Goal: Information Seeking & Learning: Check status

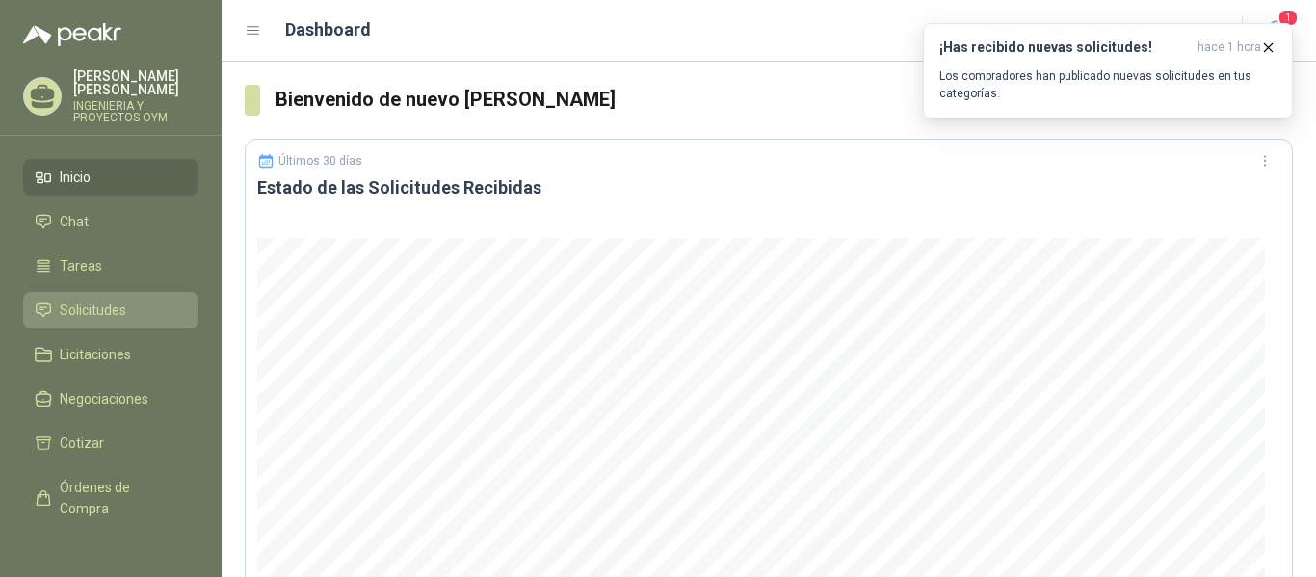
click at [109, 325] on link "Solicitudes" at bounding box center [110, 310] width 175 height 37
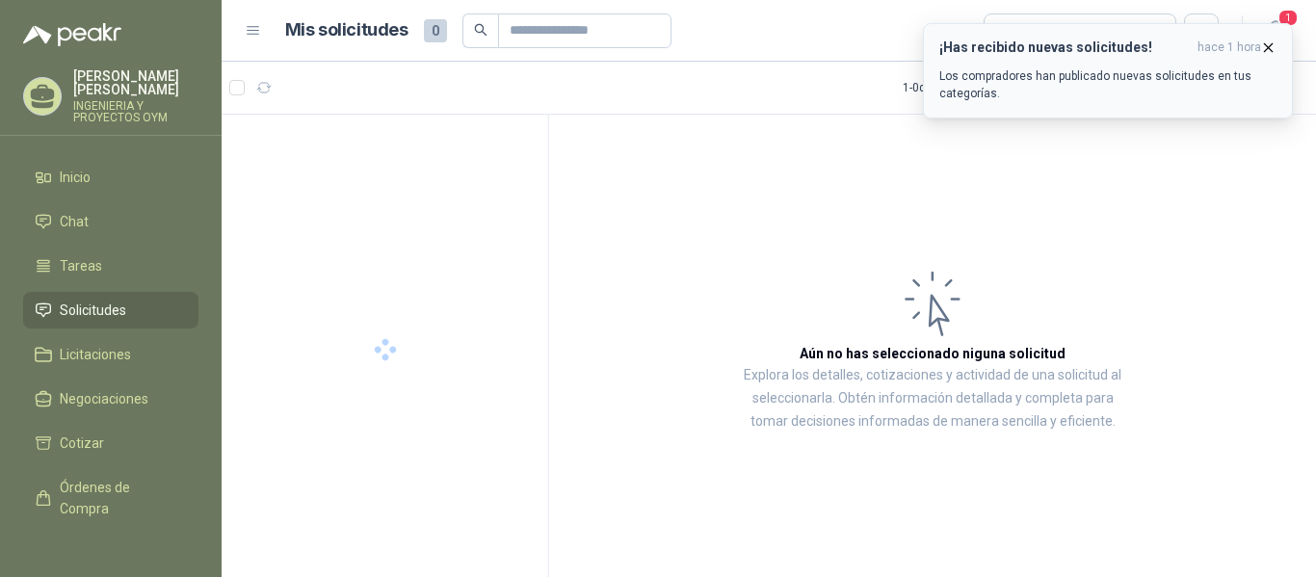
click at [1270, 49] on icon "button" at bounding box center [1269, 47] width 8 height 8
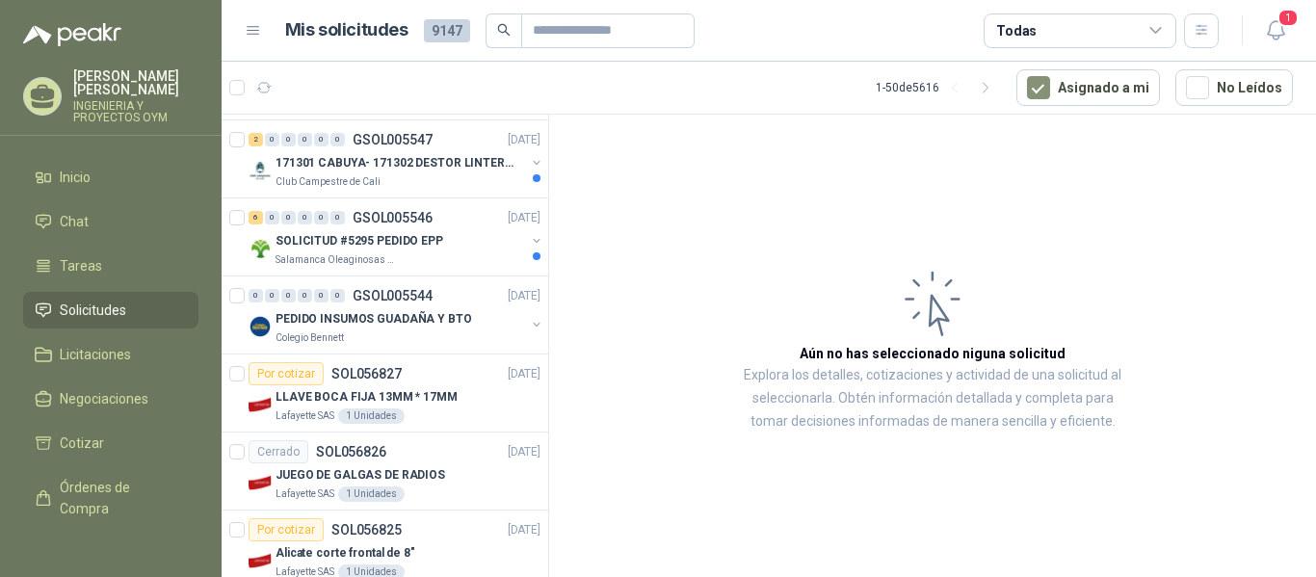
scroll to position [2433, 0]
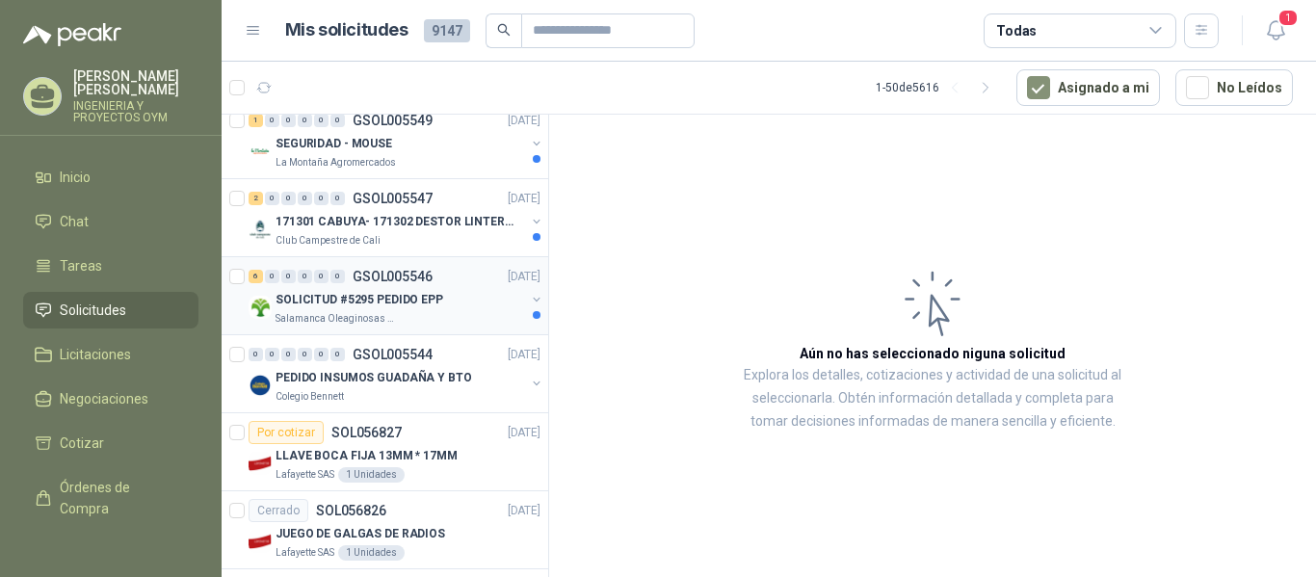
click at [403, 309] on div "SOLICITUD #5295 PEDIDO EPP" at bounding box center [401, 299] width 250 height 23
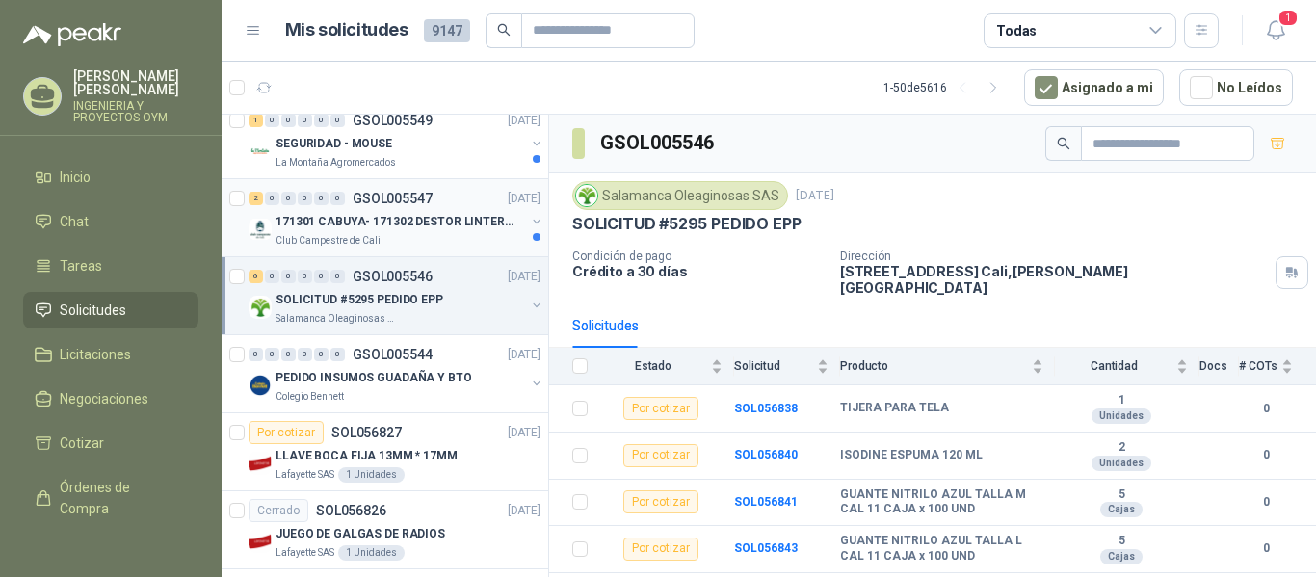
click at [344, 229] on p "171301 CABUYA- 171302 DESTOR LINTER- 171305 PINZA" at bounding box center [396, 222] width 240 height 18
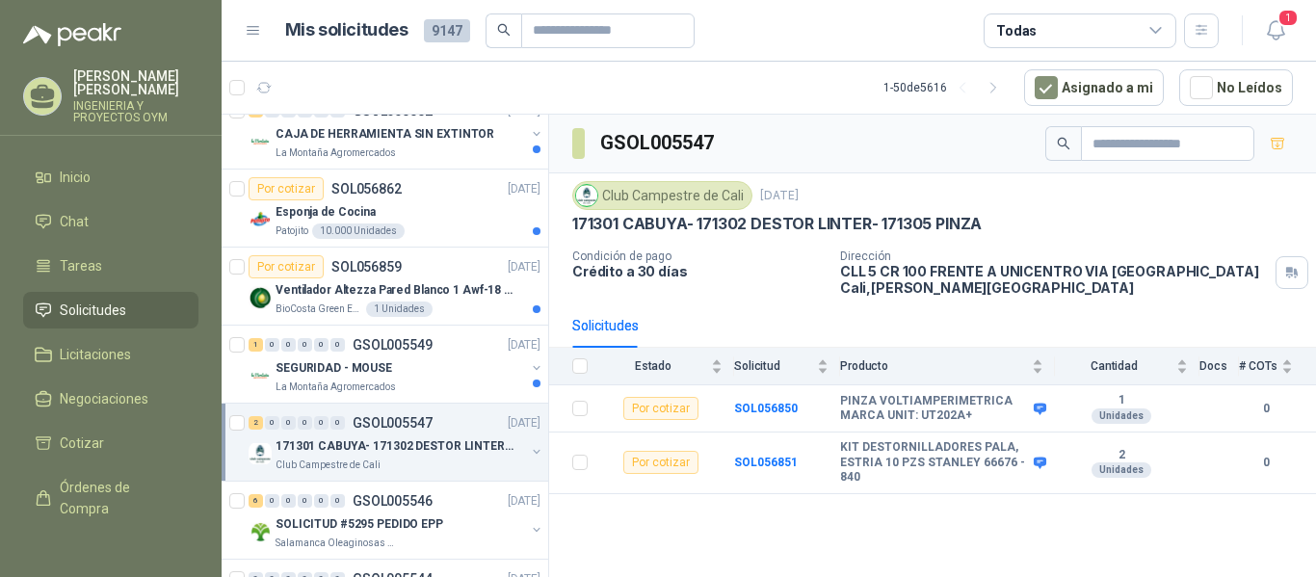
scroll to position [2183, 0]
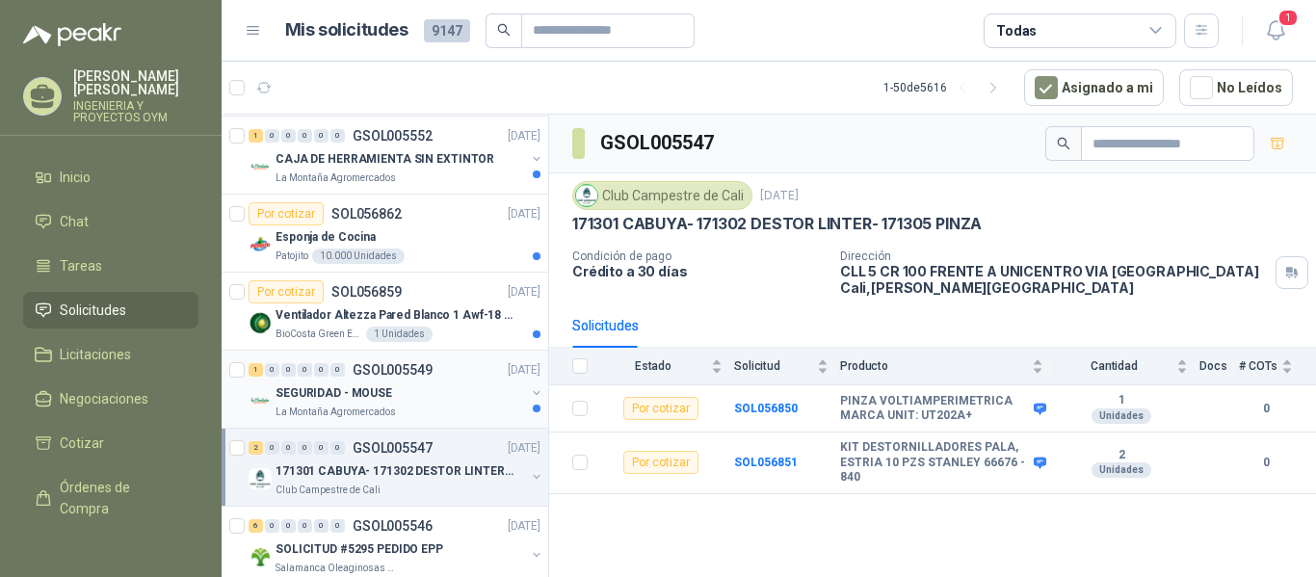
click at [429, 400] on div "SEGURIDAD - MOUSE" at bounding box center [401, 393] width 250 height 23
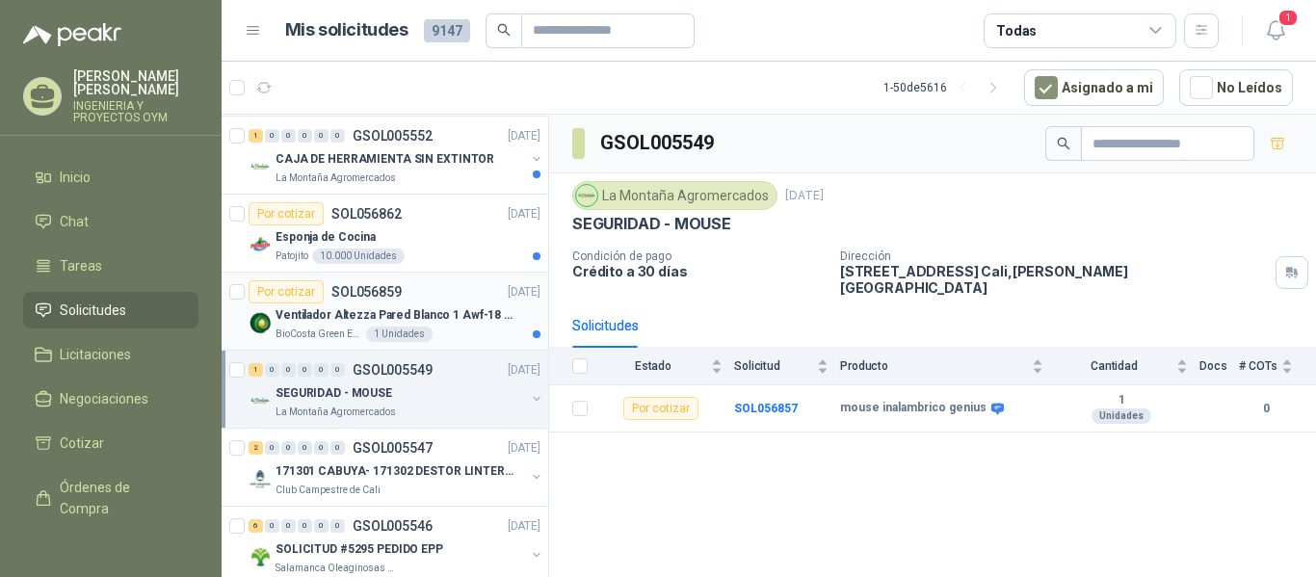
click at [376, 317] on p "Ventilador Altezza Pared Blanco 1 Awf-18 Pro Balinera" at bounding box center [396, 315] width 240 height 18
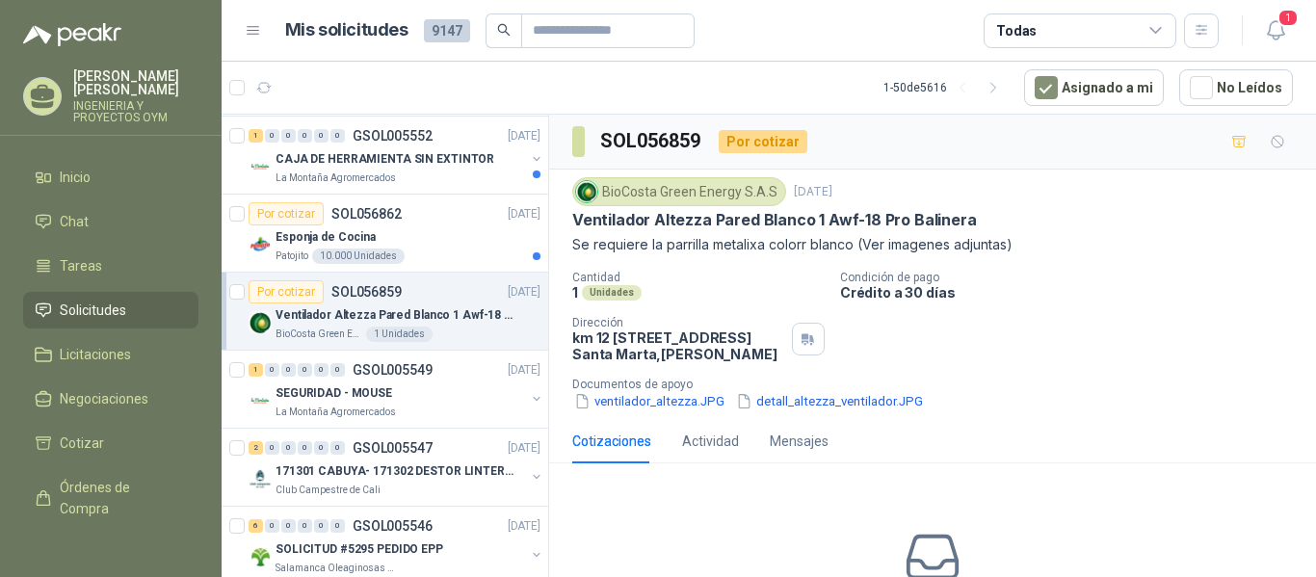
scroll to position [1992, 0]
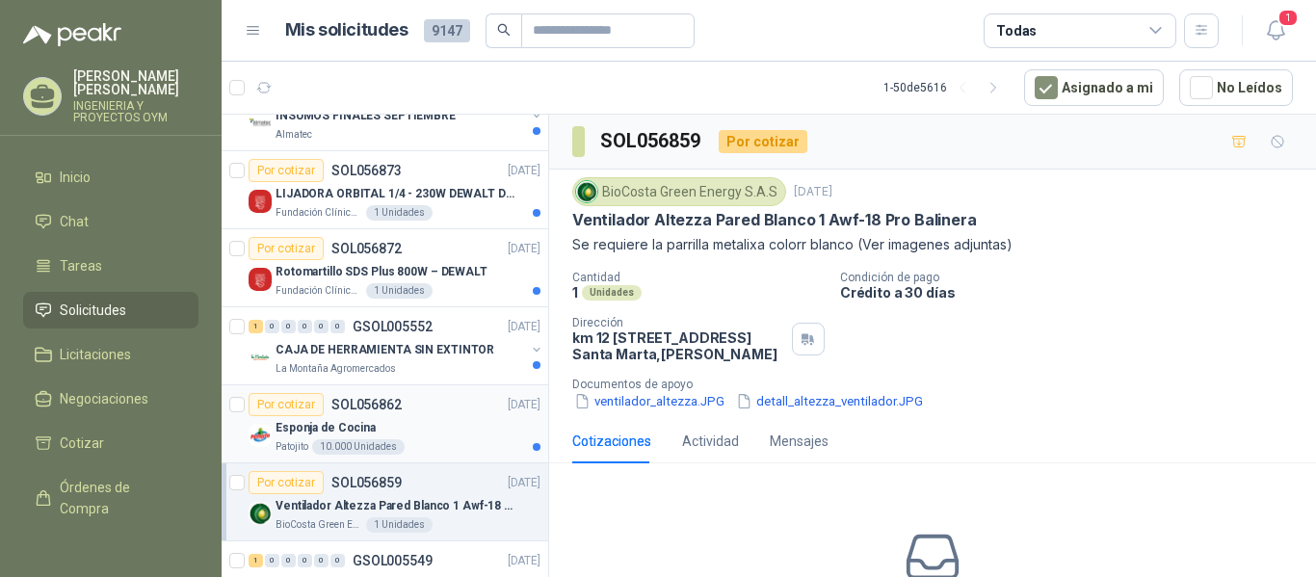
click at [432, 424] on div "Esponja de Cocina" at bounding box center [408, 427] width 265 height 23
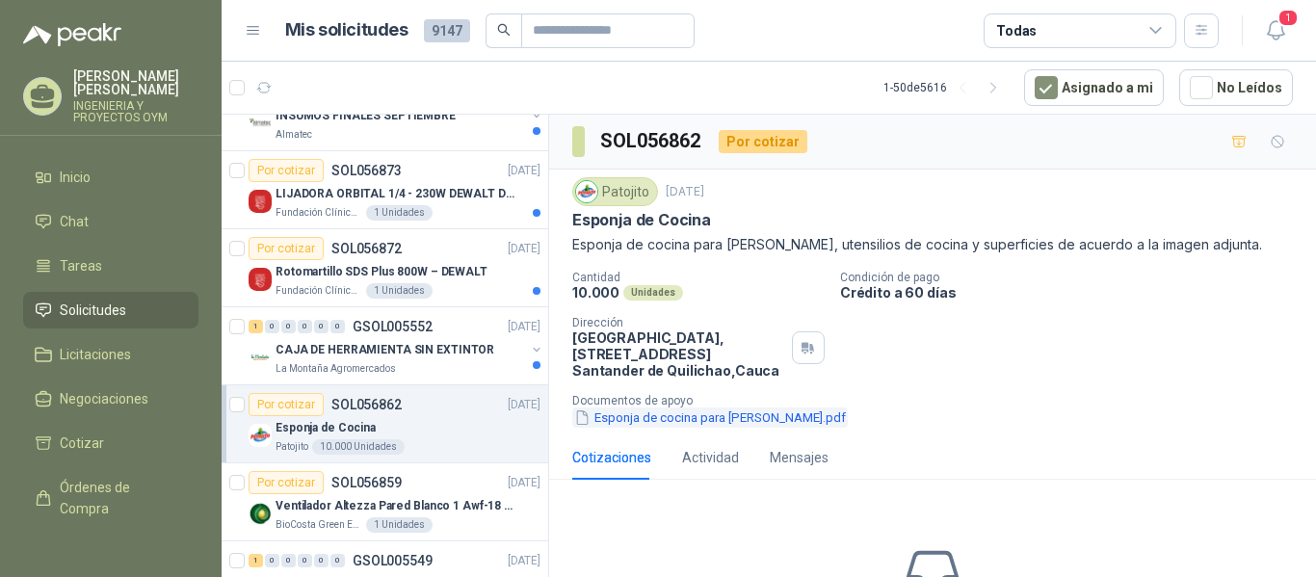
click at [614, 424] on button "Esponja de cocina para [PERSON_NAME].pdf" at bounding box center [710, 418] width 276 height 20
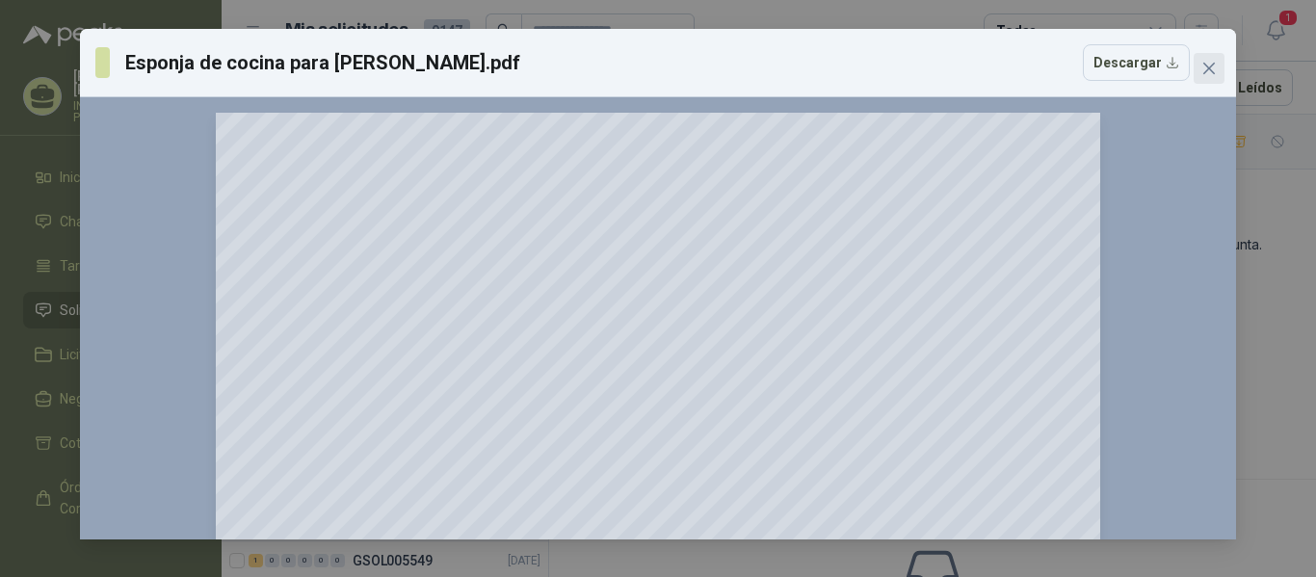
click at [1203, 72] on icon "close" at bounding box center [1208, 68] width 15 height 15
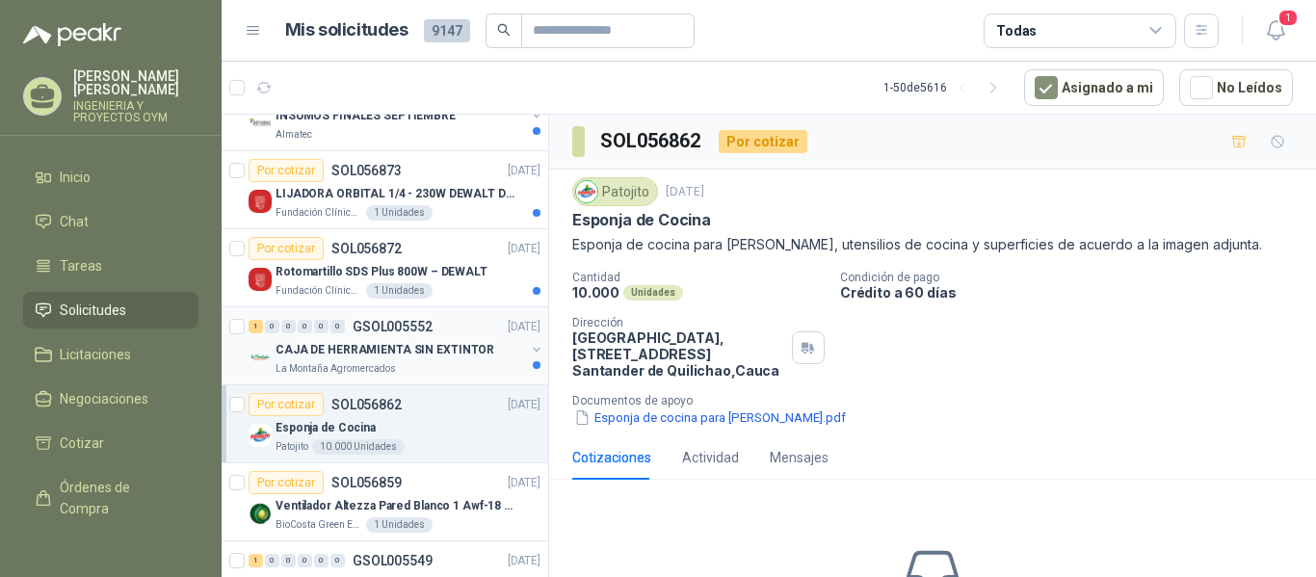
click at [398, 364] on div "La Montaña Agromercados" at bounding box center [401, 368] width 250 height 15
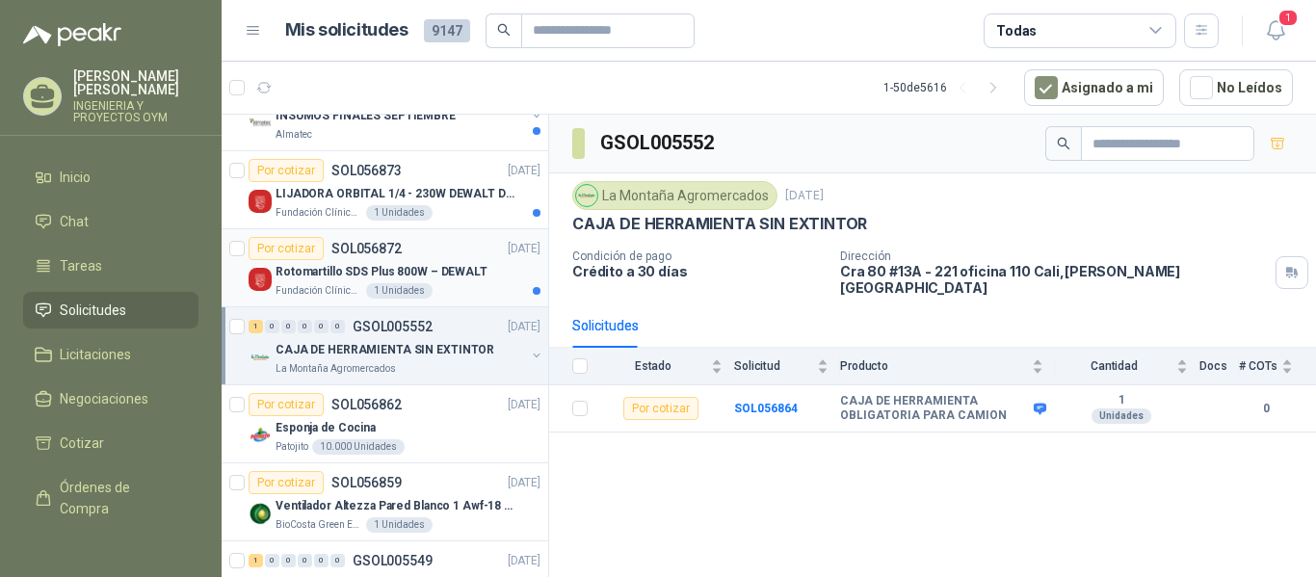
click at [387, 282] on div "Rotomartillo SDS Plus 800W – DEWALT" at bounding box center [408, 271] width 265 height 23
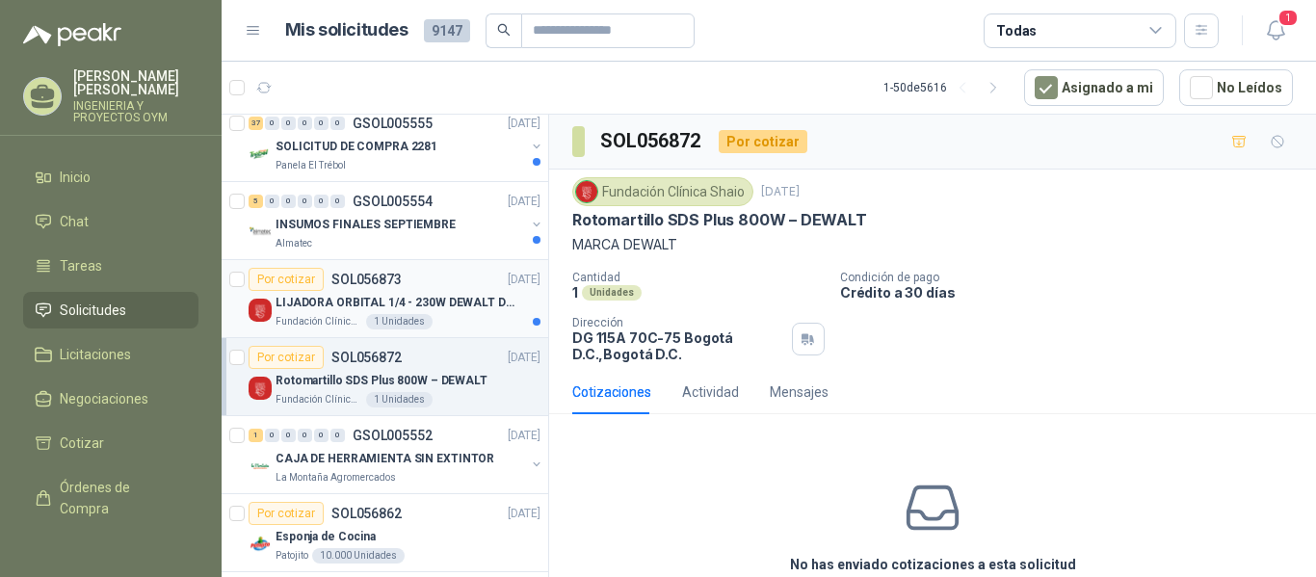
scroll to position [1841, 0]
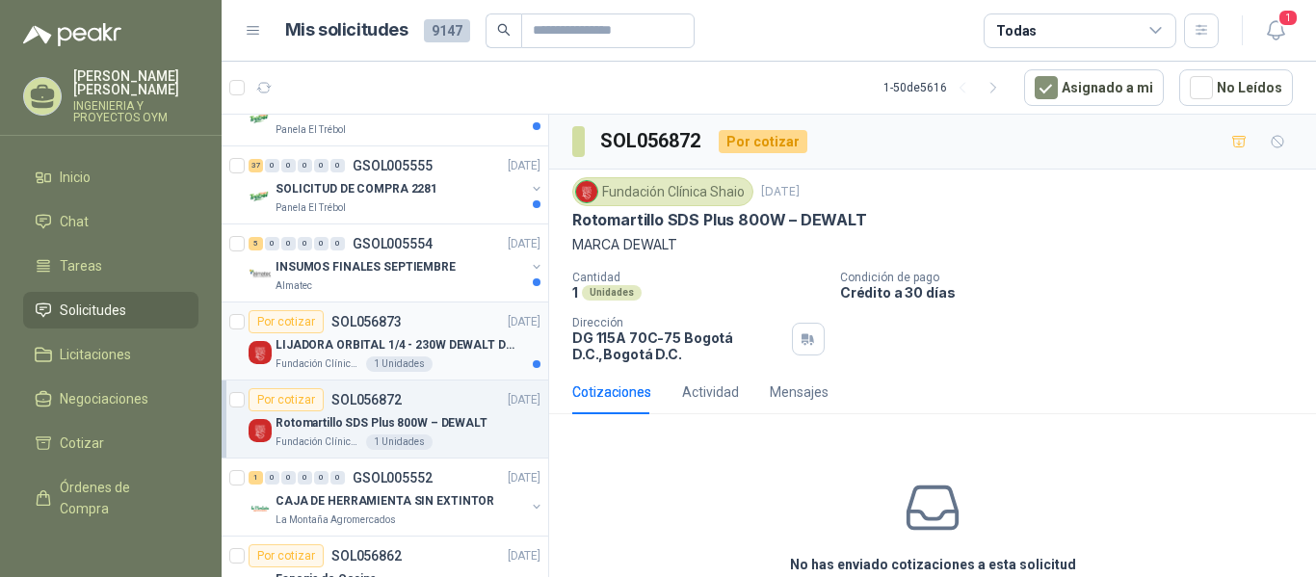
click at [438, 356] on div "LIJADORA ORBITAL 1/4 - 230W DEWALT DWE6411-B3" at bounding box center [408, 344] width 265 height 23
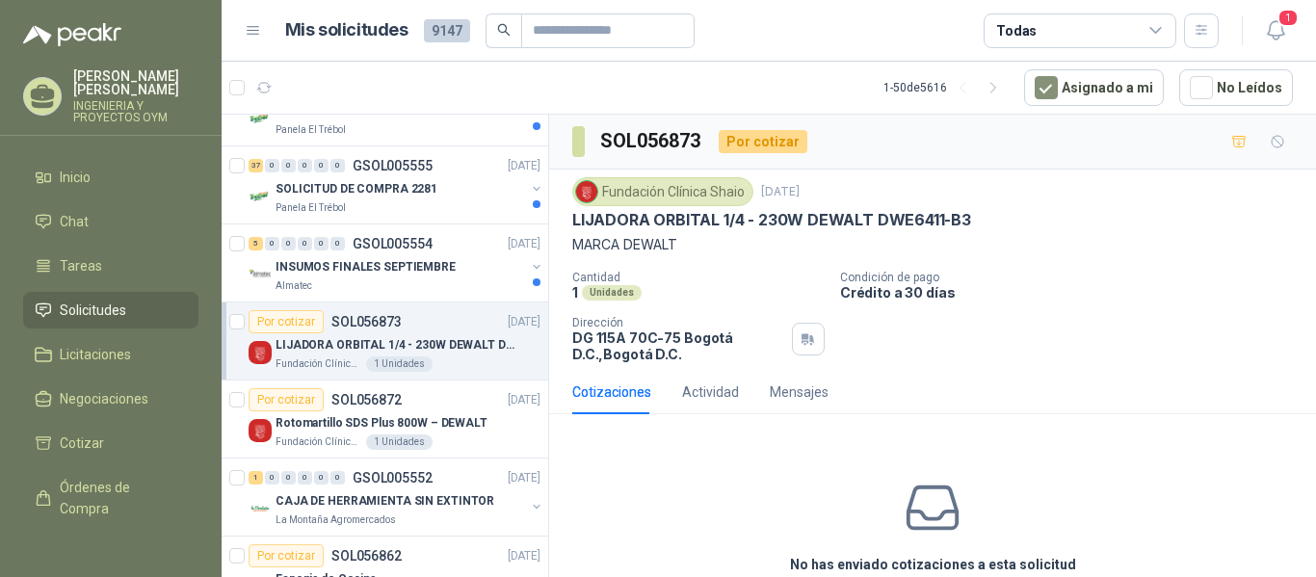
scroll to position [1609, 0]
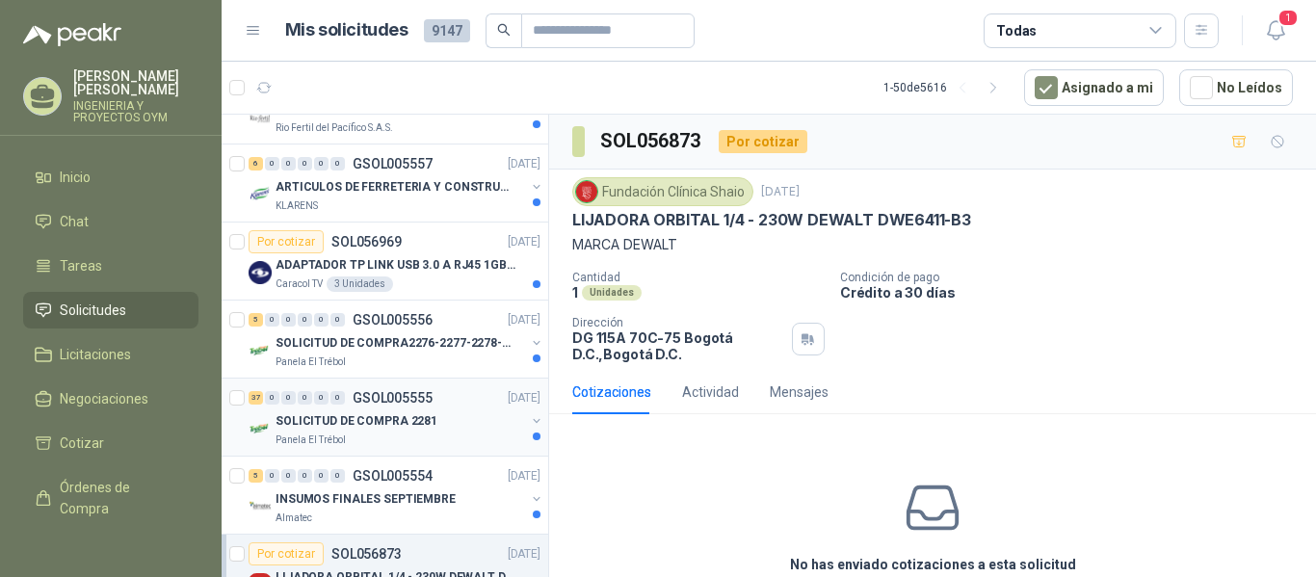
click at [432, 446] on div "Panela El Trébol" at bounding box center [401, 440] width 250 height 15
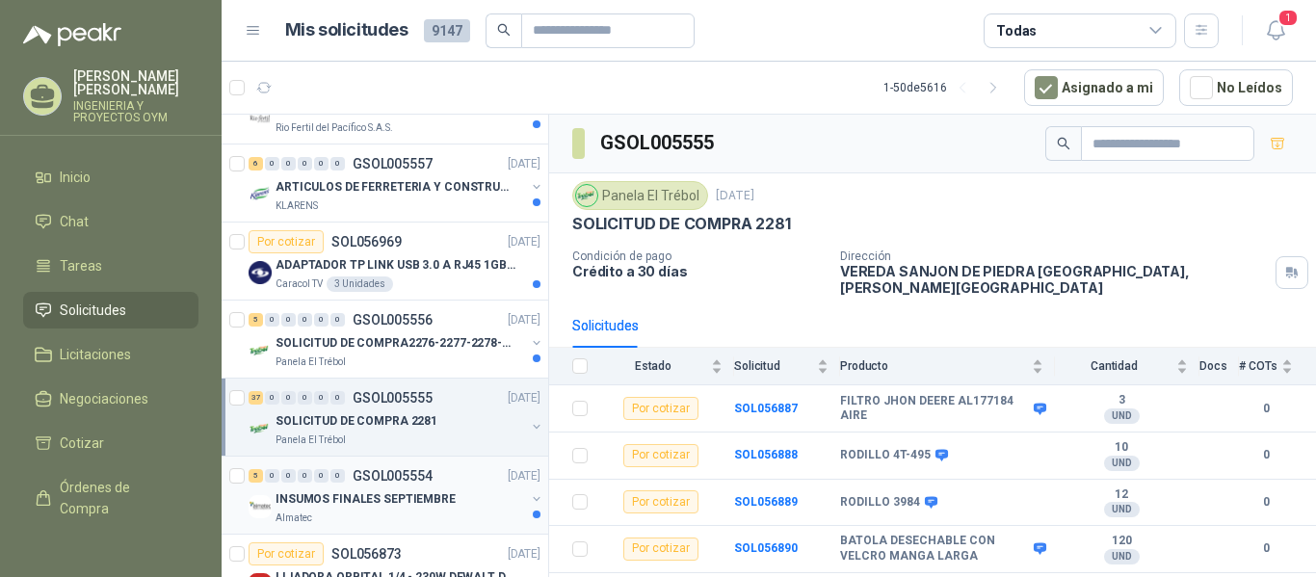
click at [443, 519] on div "Almatec" at bounding box center [401, 518] width 250 height 15
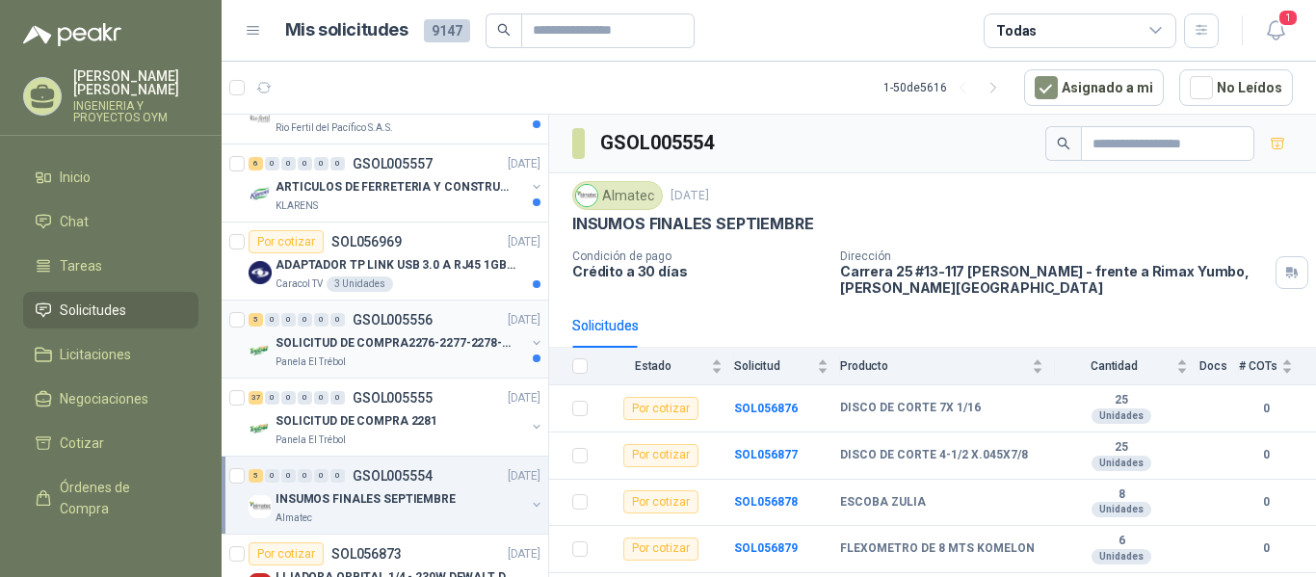
click at [400, 334] on p "SOLICITUD DE COMPRA2276-2277-2278-2284-2285-" at bounding box center [396, 343] width 240 height 18
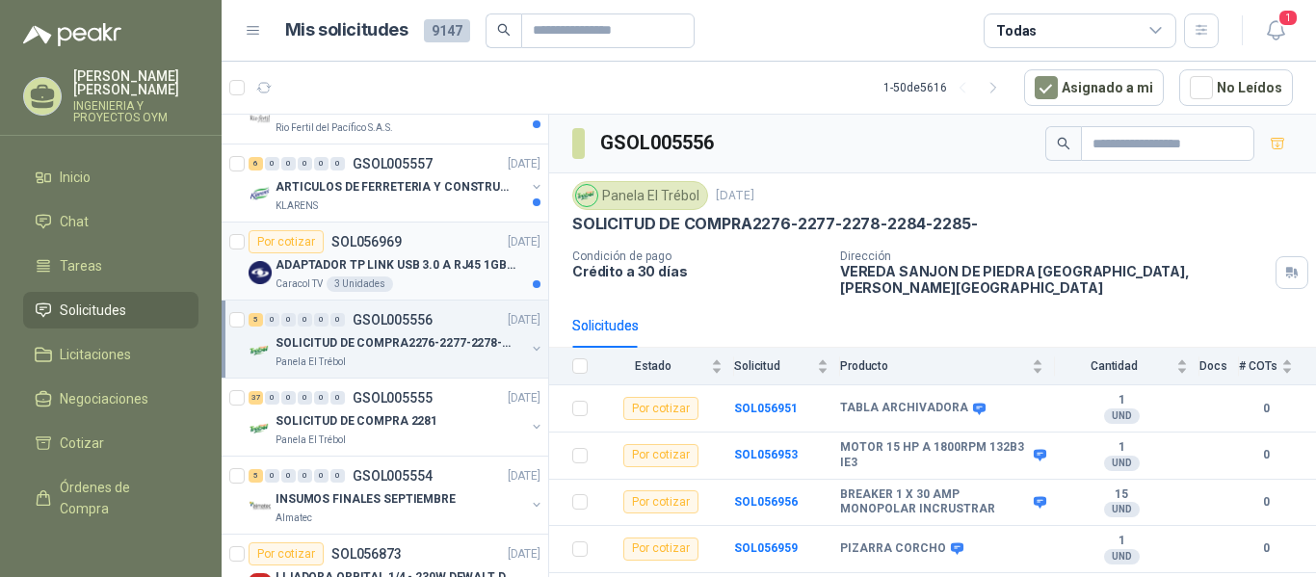
click at [402, 273] on p "ADAPTADOR TP LINK USB 3.0 A RJ45 1GB WINDOWS" at bounding box center [396, 265] width 240 height 18
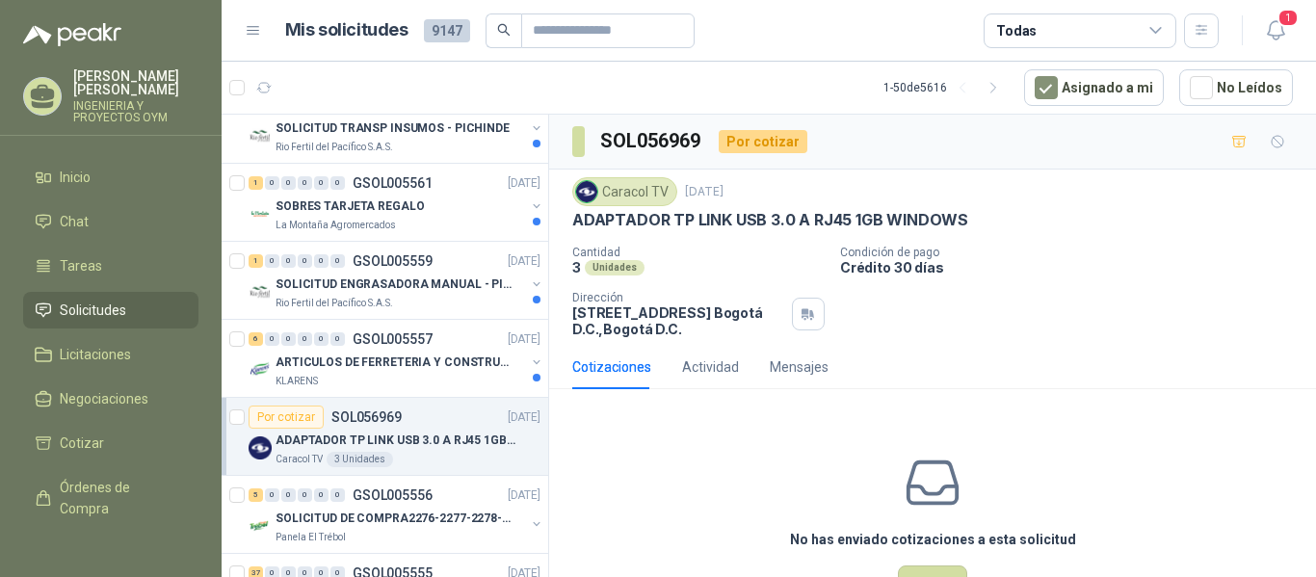
scroll to position [1400, 0]
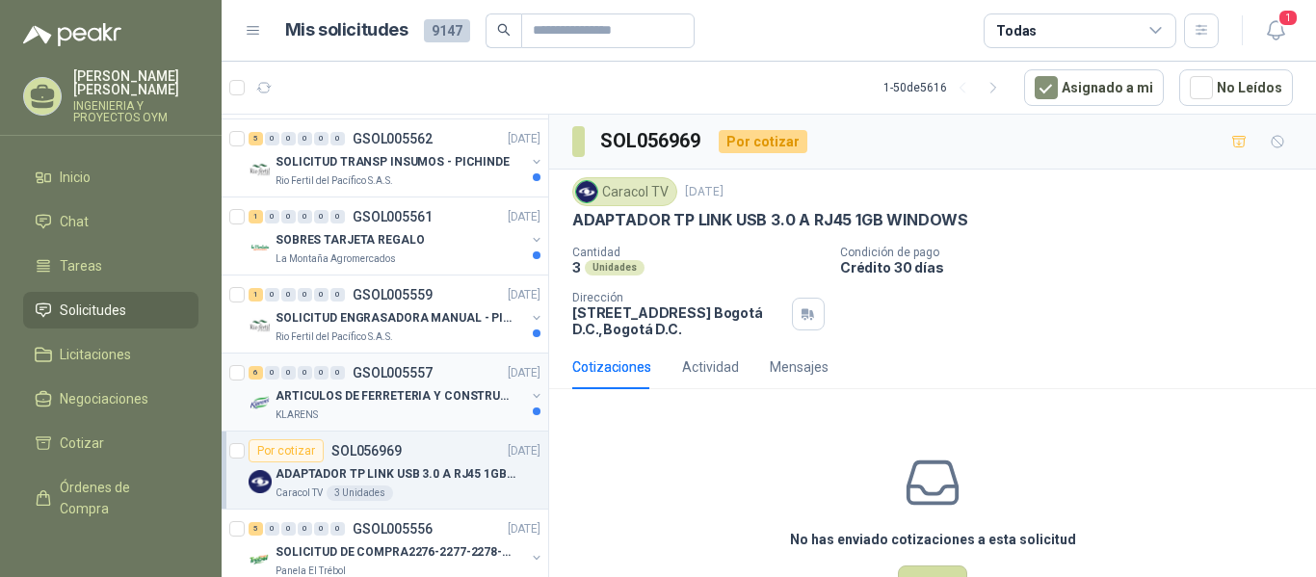
click at [462, 378] on div "6 0 0 0 0 0 GSOL005557 [DATE]" at bounding box center [397, 372] width 296 height 23
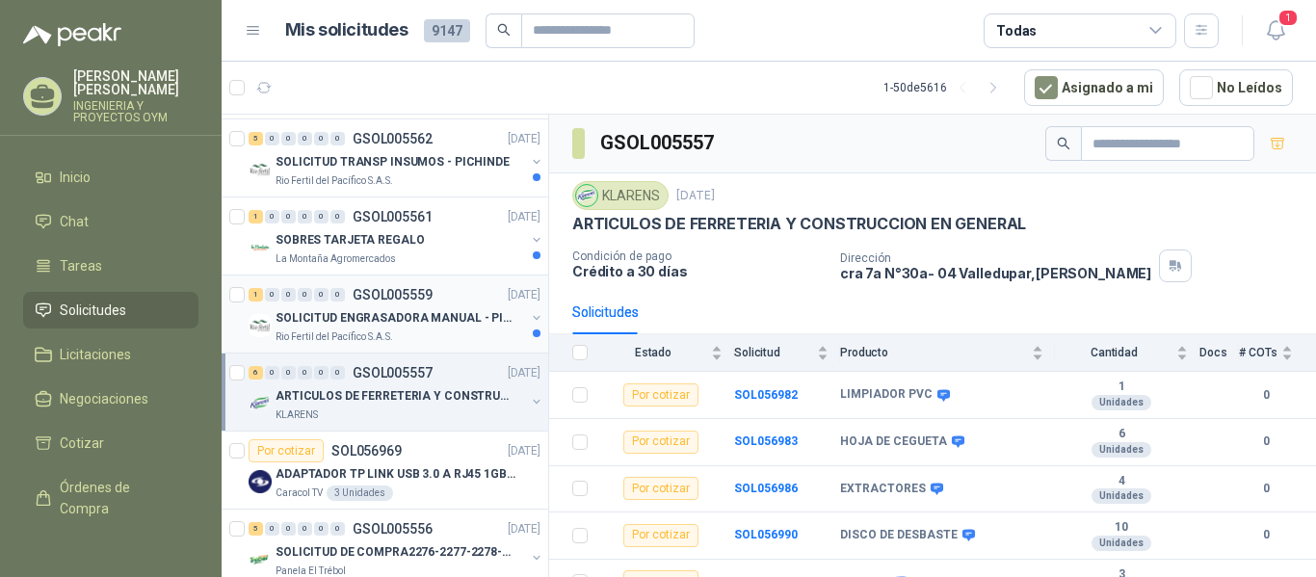
click at [460, 314] on p "SOLICITUD ENGRASADORA MANUAL - PICHINDE" at bounding box center [396, 318] width 240 height 18
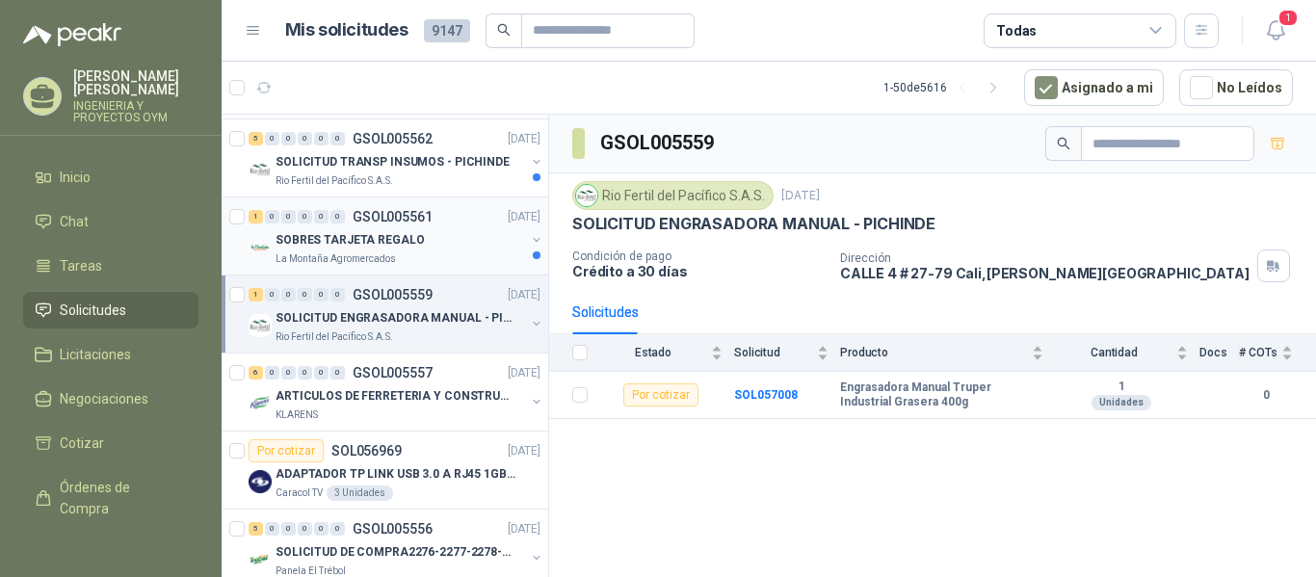
click at [425, 238] on div "SOBRES TARJETA REGALO" at bounding box center [401, 239] width 250 height 23
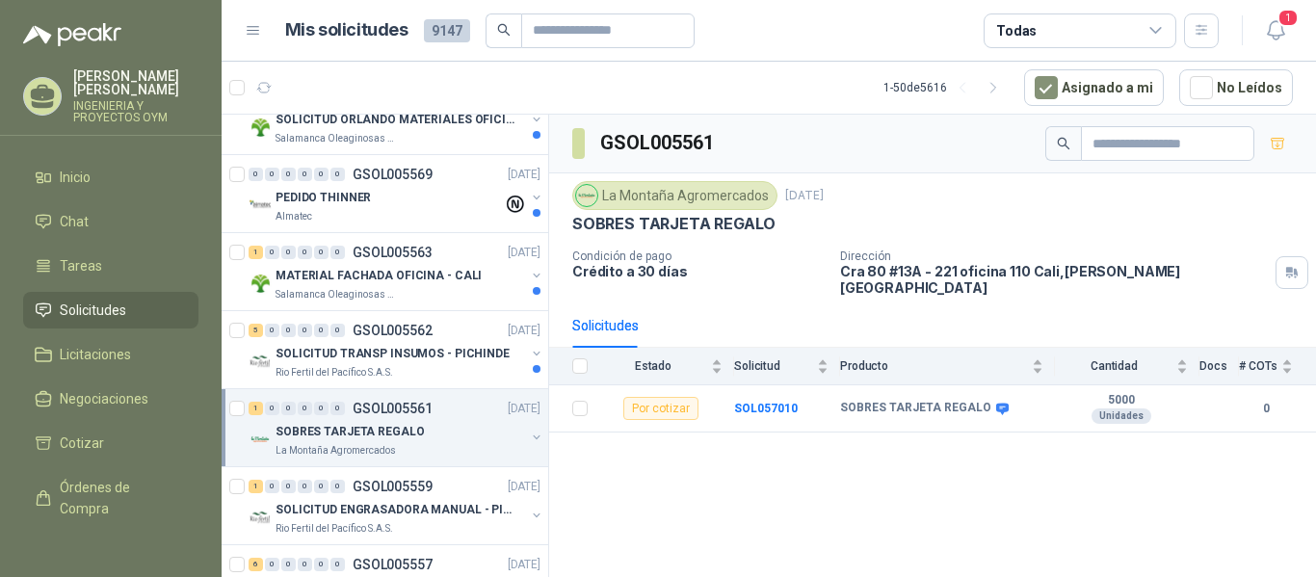
scroll to position [1174, 0]
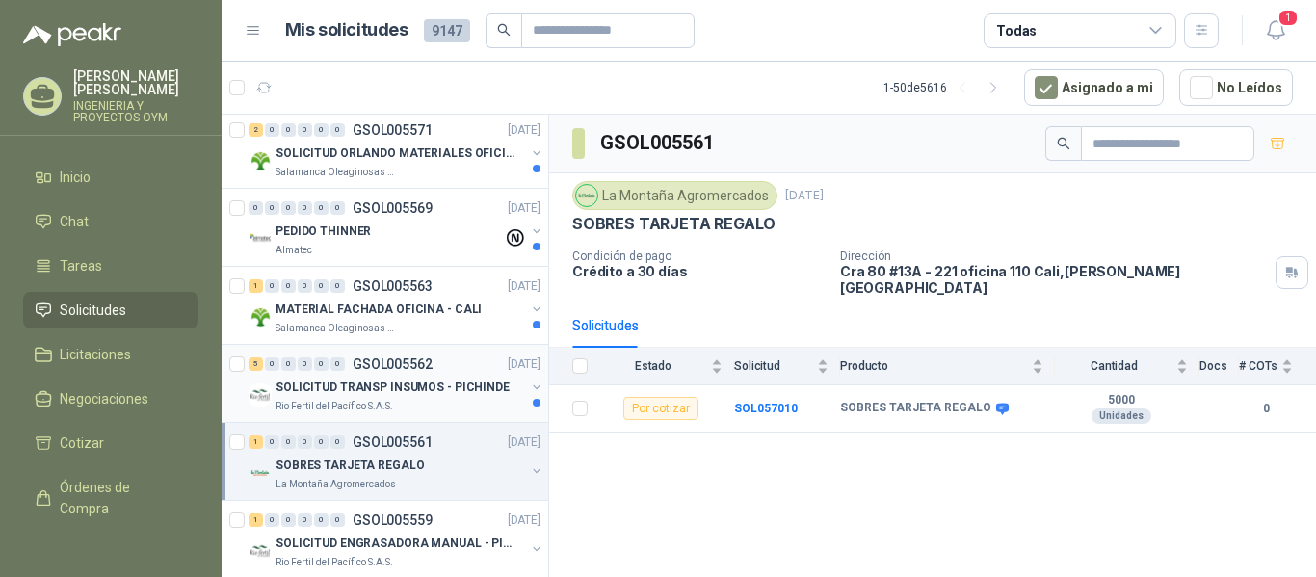
click at [467, 360] on div "5 0 0 0 0 0 GSOL005562 [DATE]" at bounding box center [397, 364] width 296 height 23
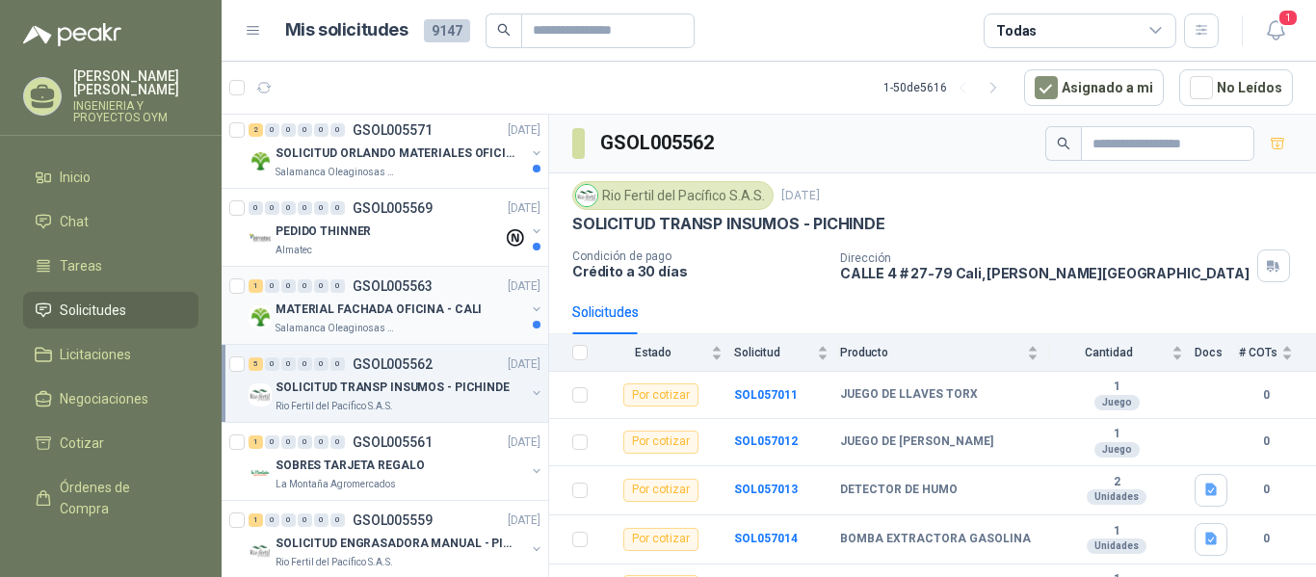
click at [462, 308] on p "MATERIAL FACHADA OFICINA - CALI" at bounding box center [379, 310] width 206 height 18
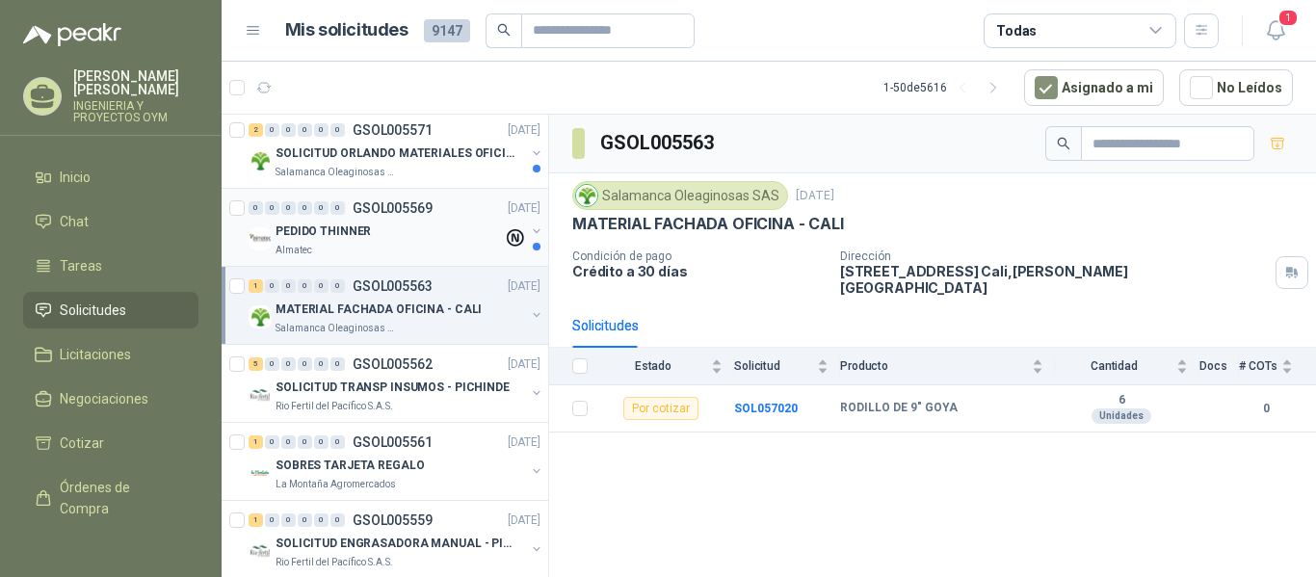
click at [435, 249] on div "Almatec" at bounding box center [389, 250] width 227 height 15
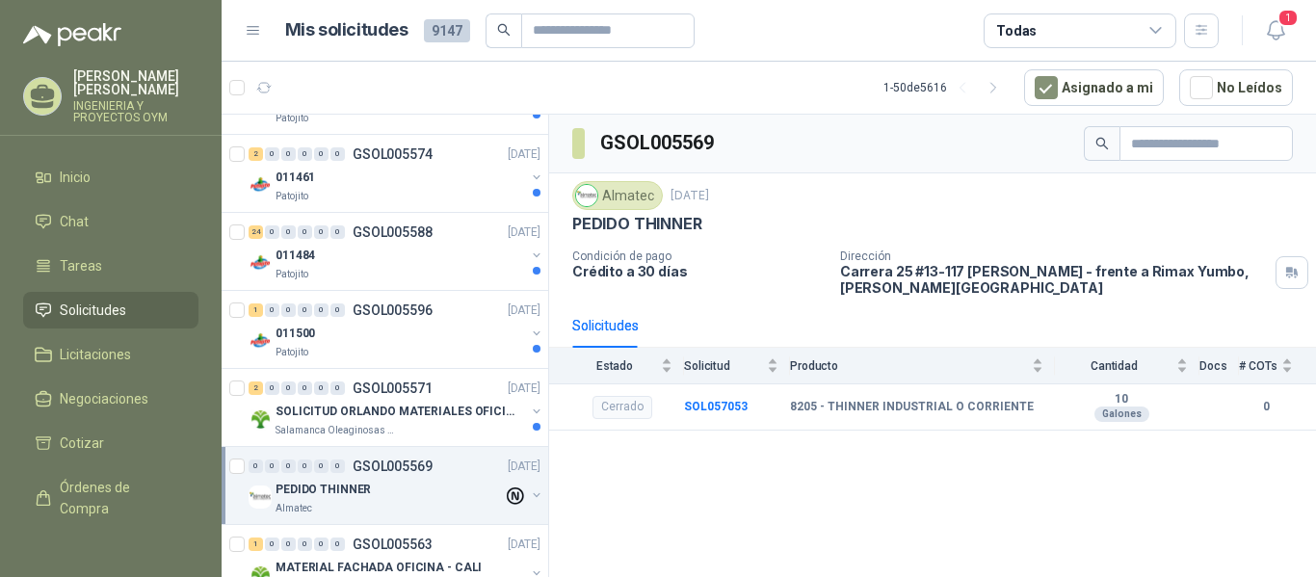
scroll to position [884, 0]
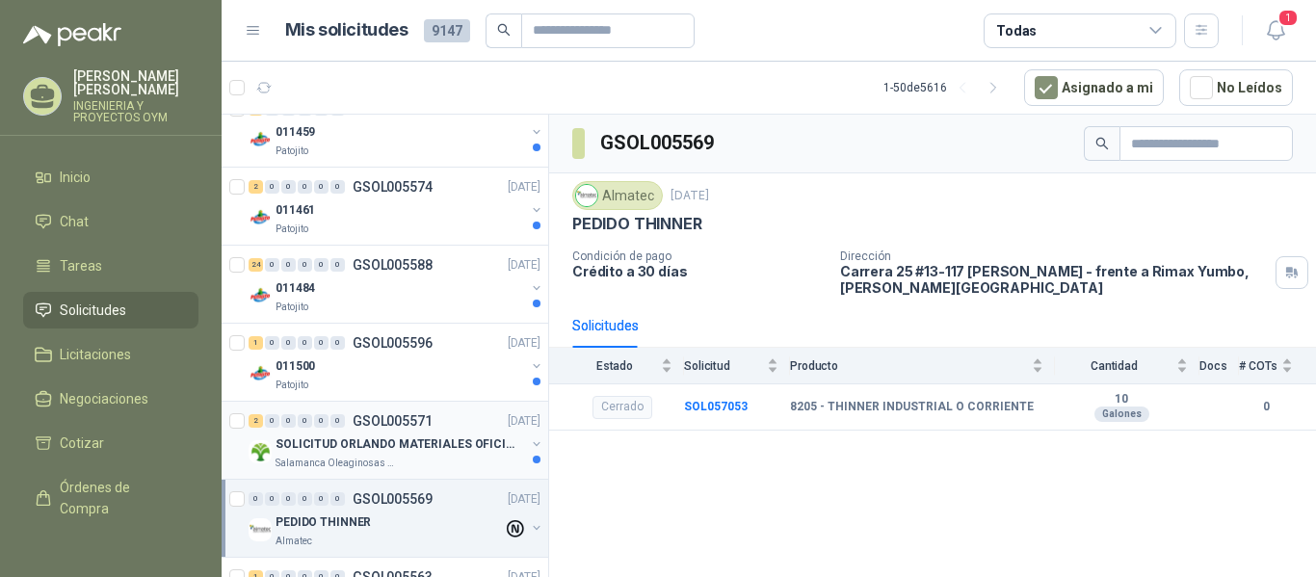
click at [440, 419] on div "2 0 0 0 0 0 GSOL005571 [DATE]" at bounding box center [397, 420] width 296 height 23
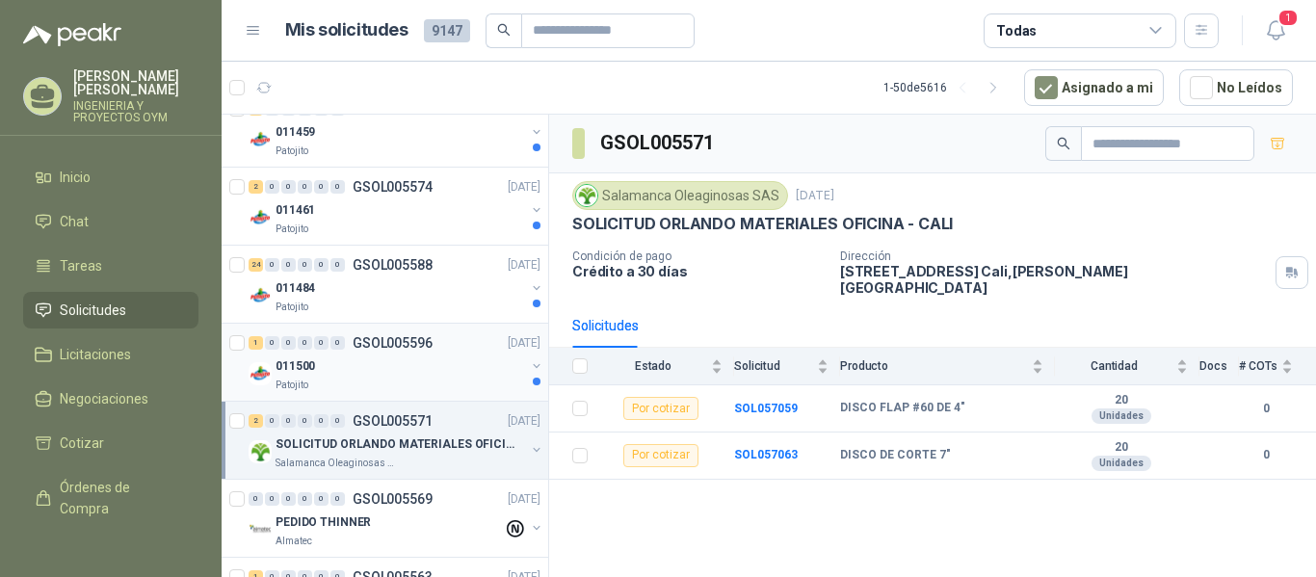
click at [445, 366] on div "011500" at bounding box center [401, 366] width 250 height 23
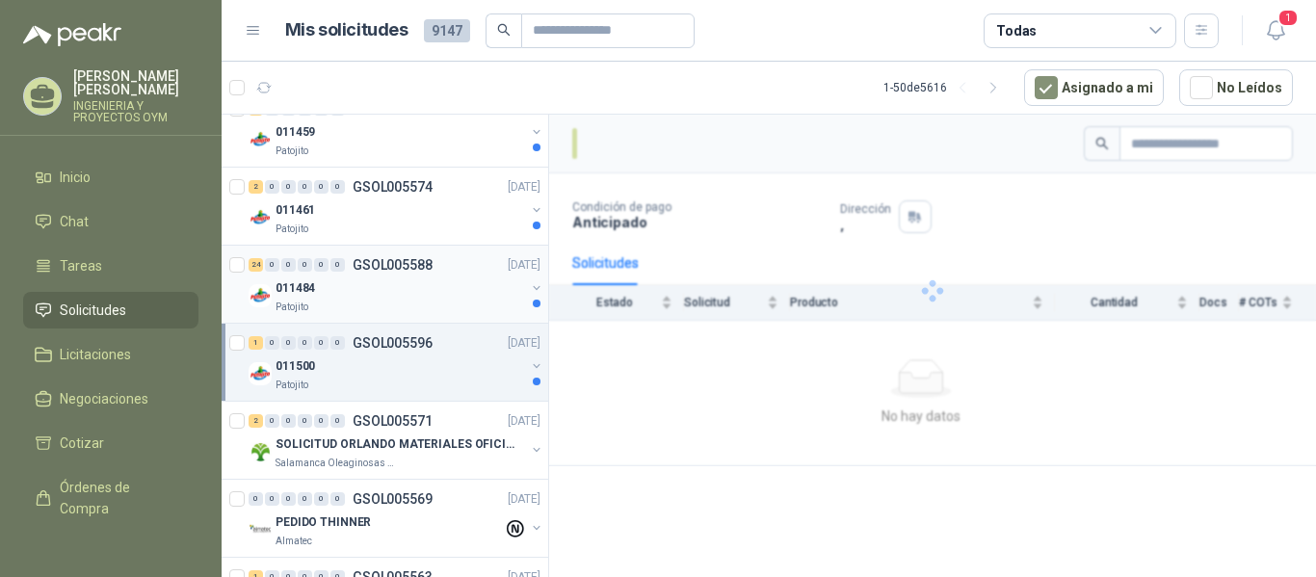
click at [436, 293] on div "011484" at bounding box center [401, 288] width 250 height 23
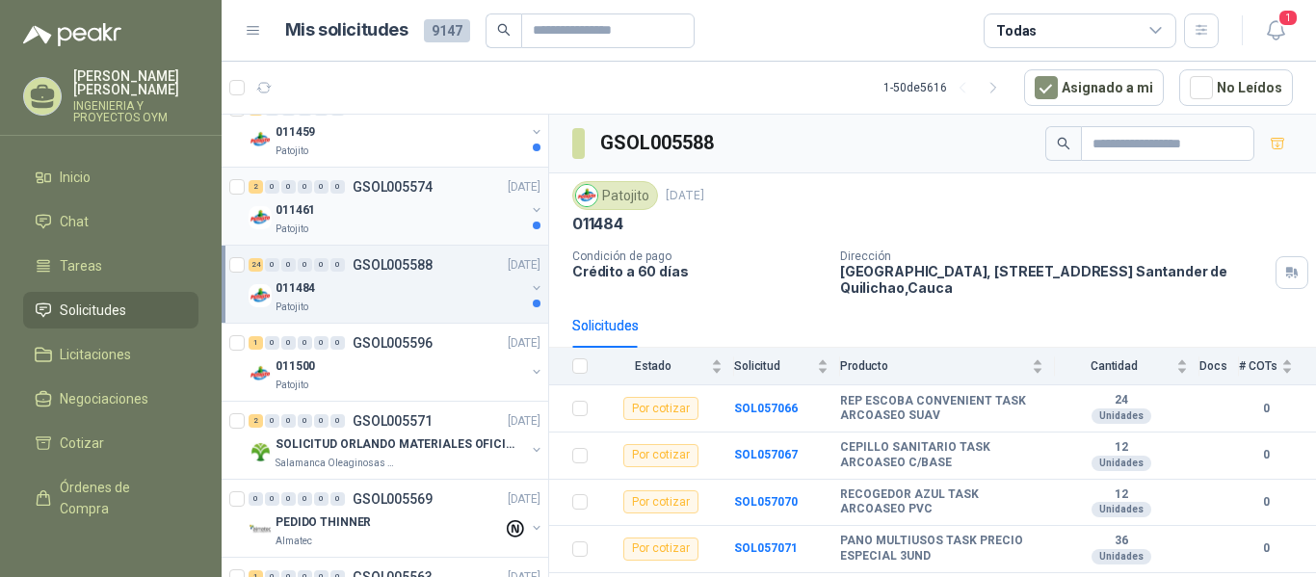
click at [436, 231] on div "Patojito" at bounding box center [401, 229] width 250 height 15
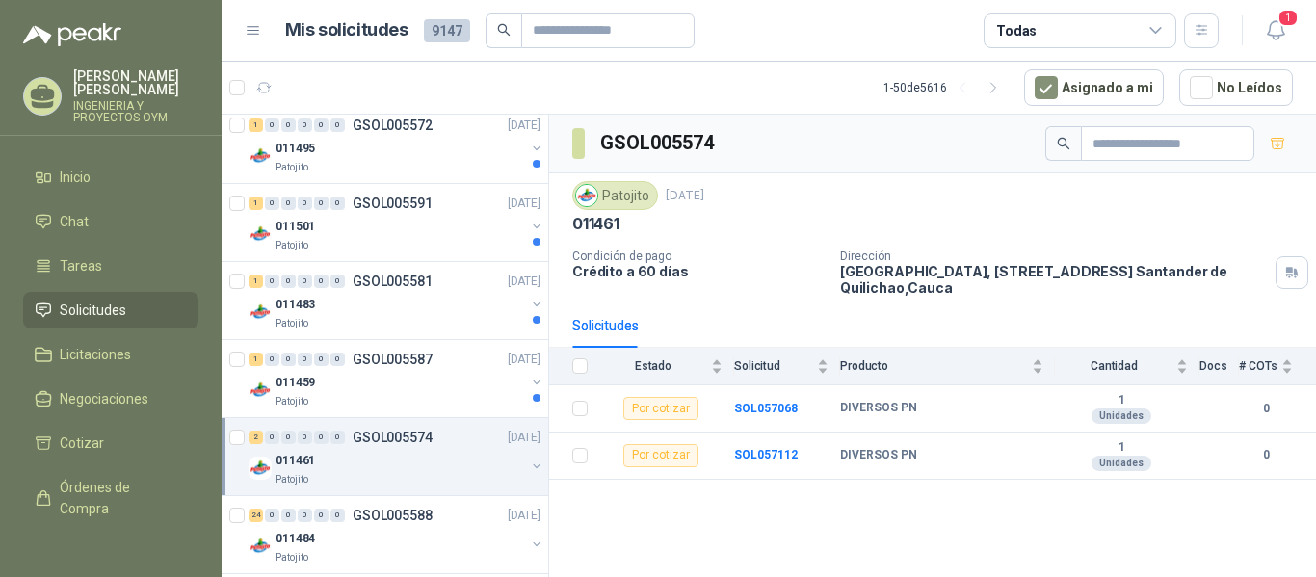
scroll to position [617, 0]
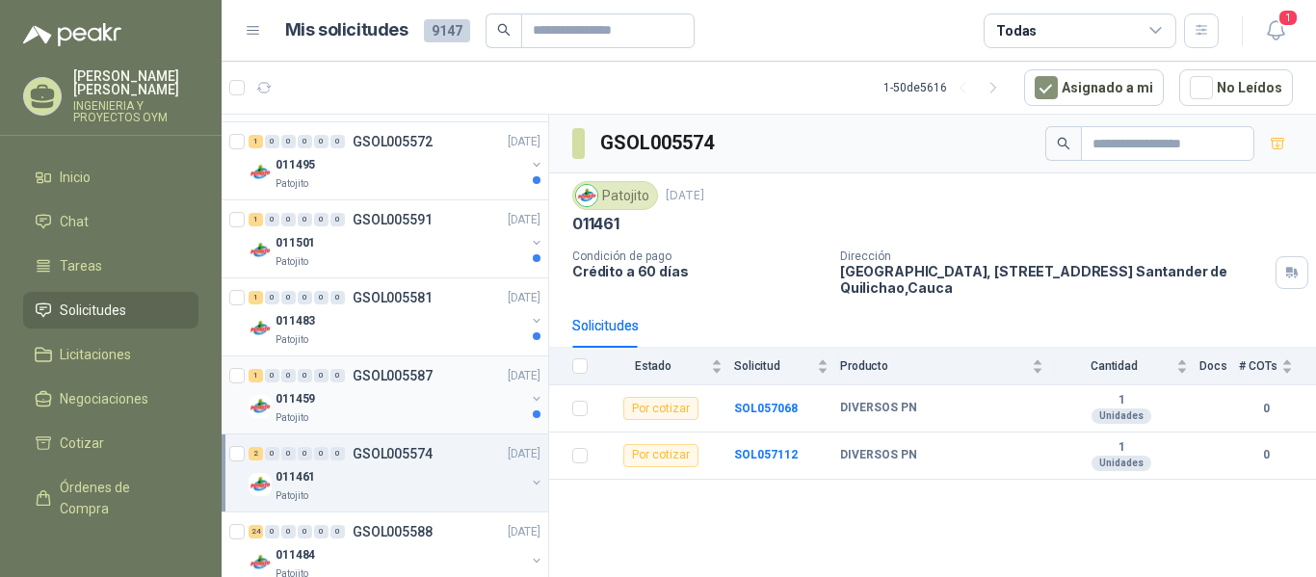
click at [434, 384] on div "1 0 0 0 0 0 GSOL005587 [DATE]" at bounding box center [397, 375] width 296 height 23
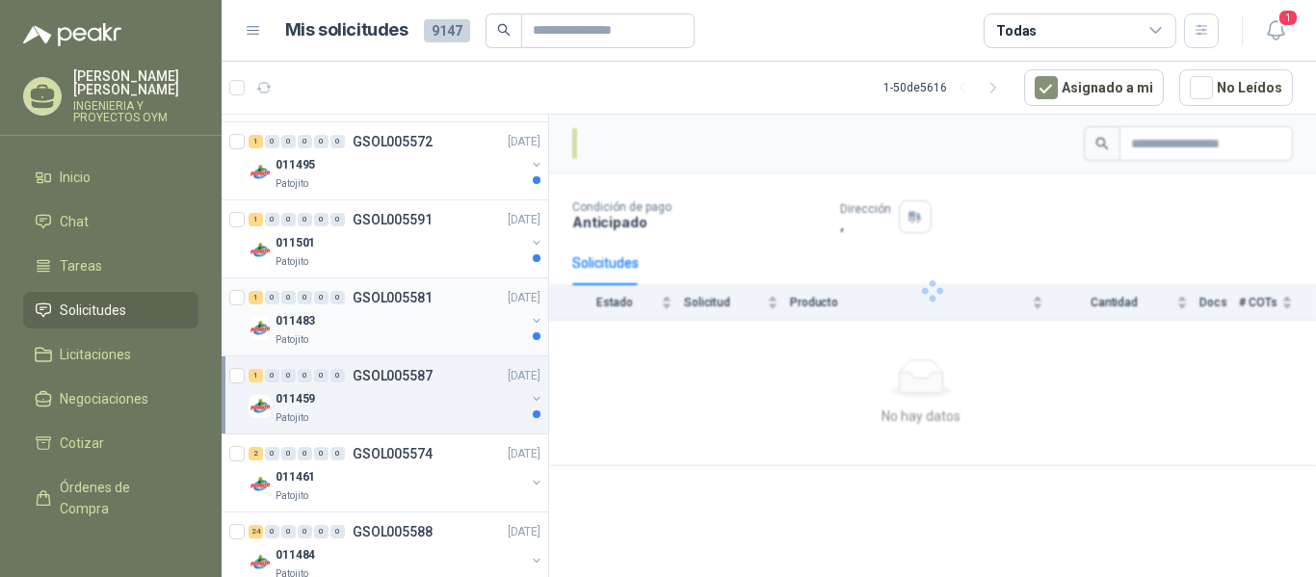
click at [435, 333] on div "Patojito" at bounding box center [401, 339] width 250 height 15
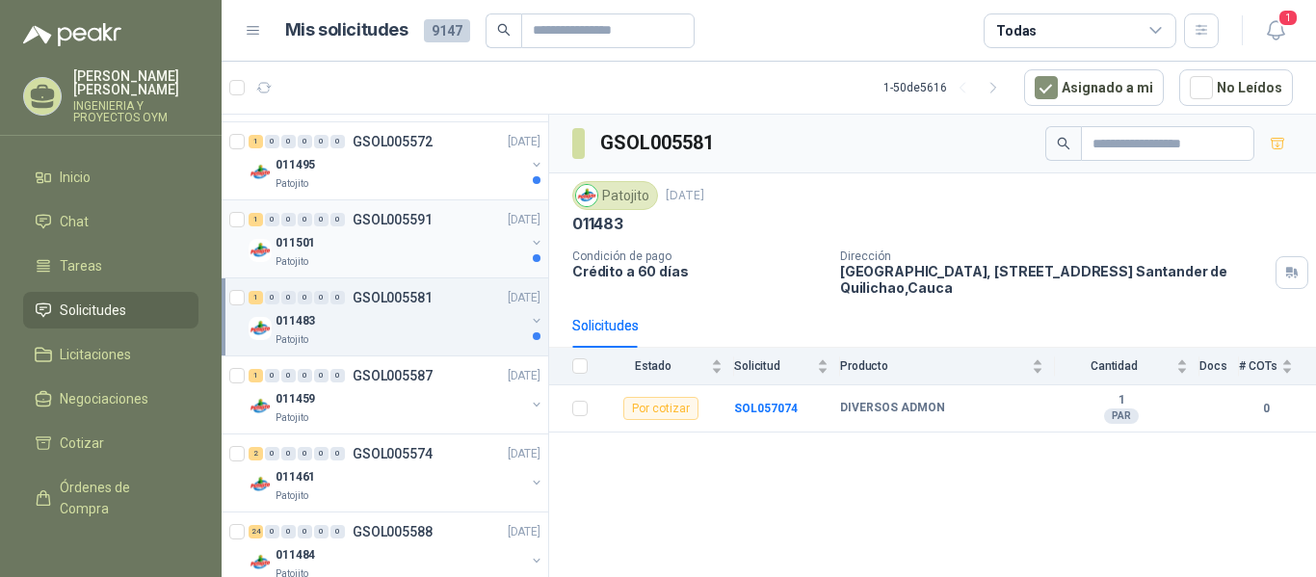
click at [476, 242] on div "011501" at bounding box center [401, 242] width 250 height 23
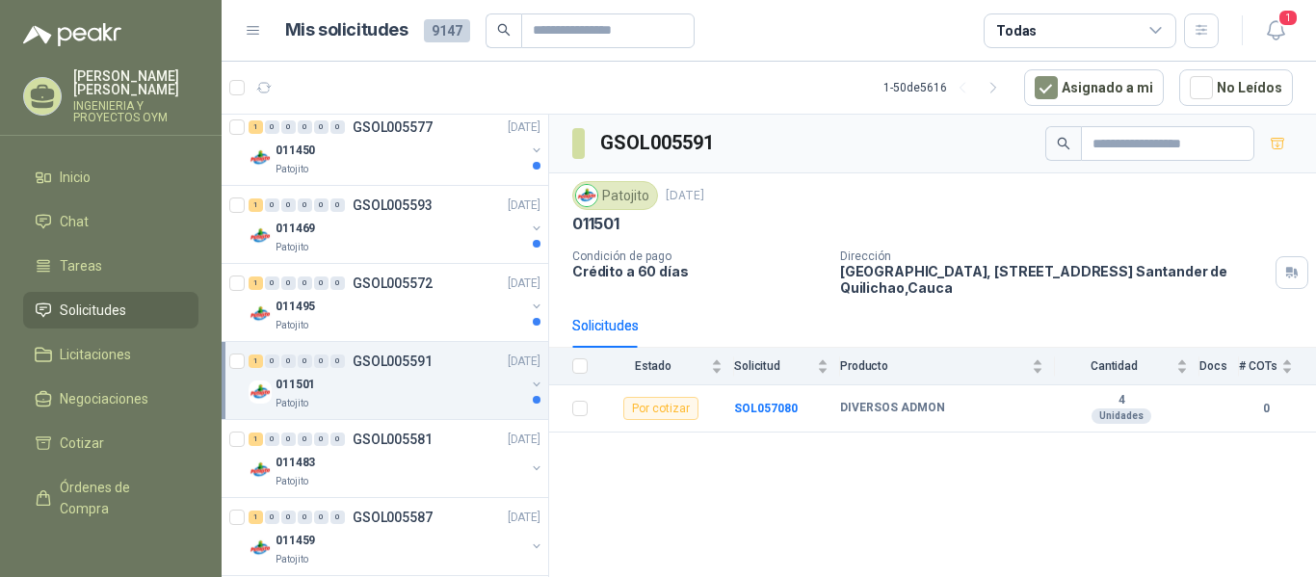
scroll to position [434, 0]
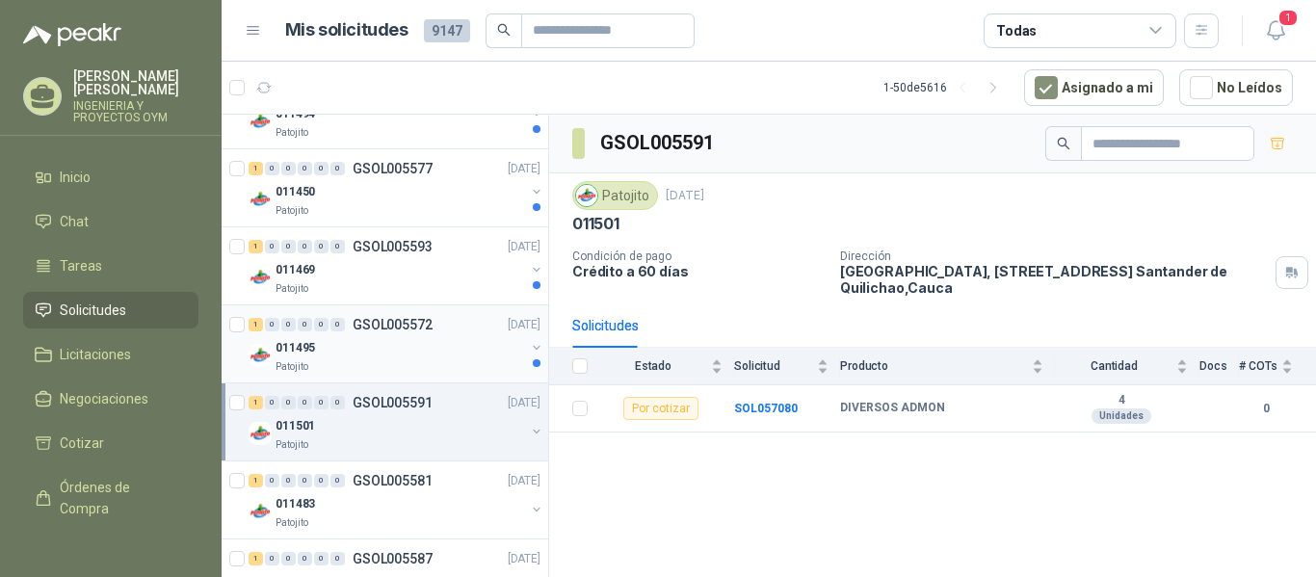
click at [397, 364] on div "Patojito" at bounding box center [401, 366] width 250 height 15
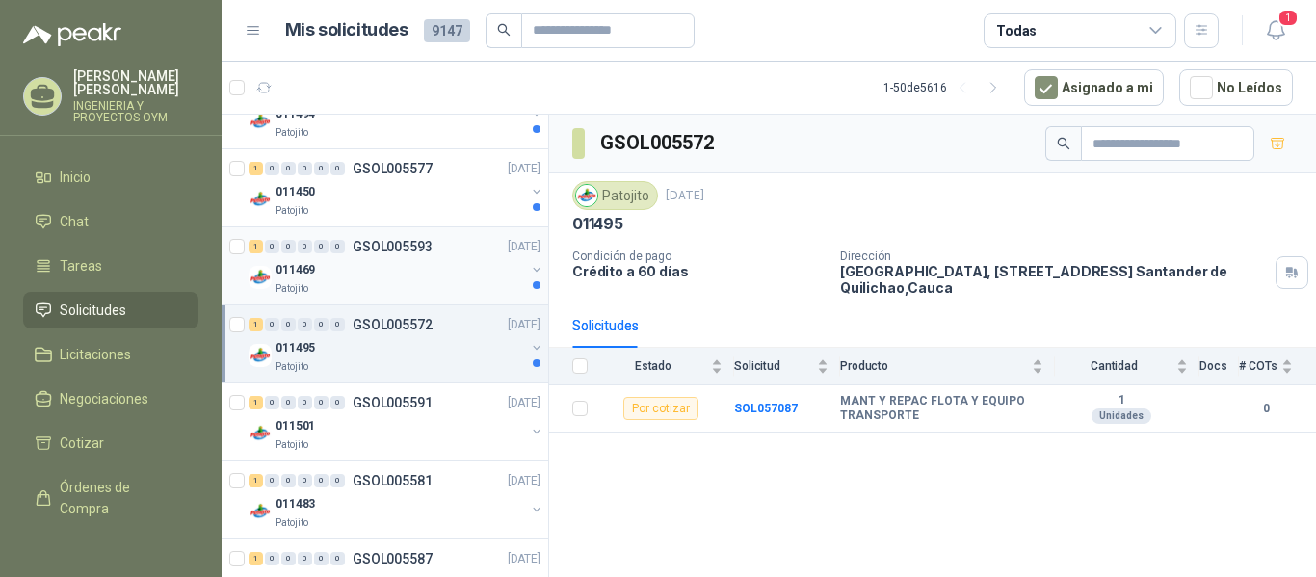
click at [442, 270] on div "011469" at bounding box center [401, 269] width 250 height 23
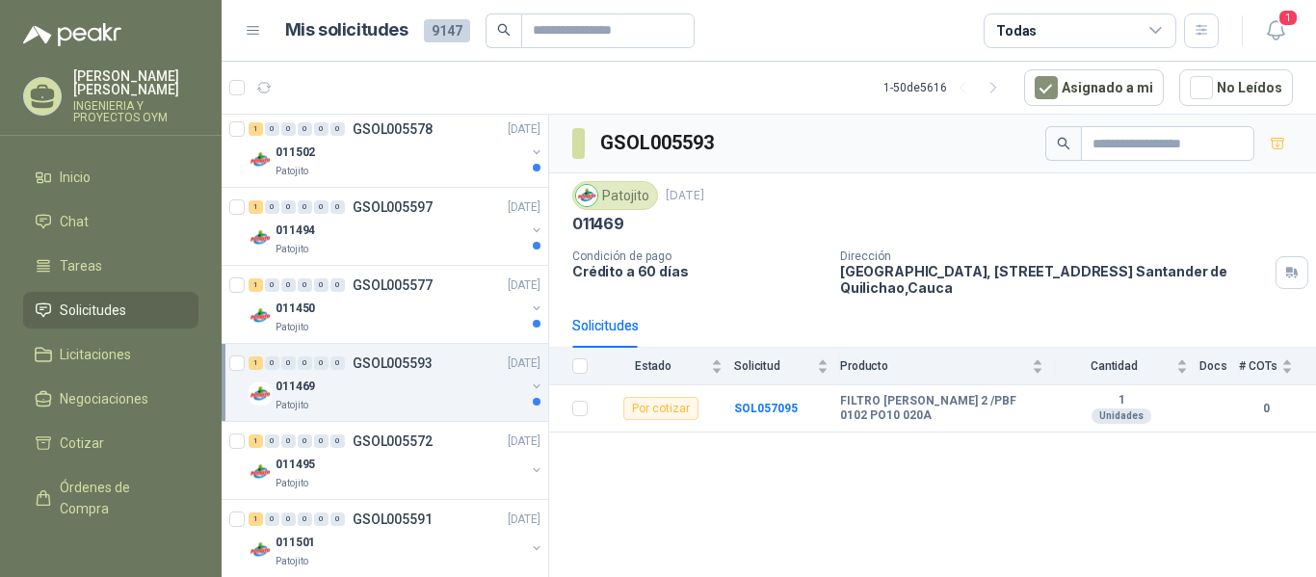
scroll to position [291, 0]
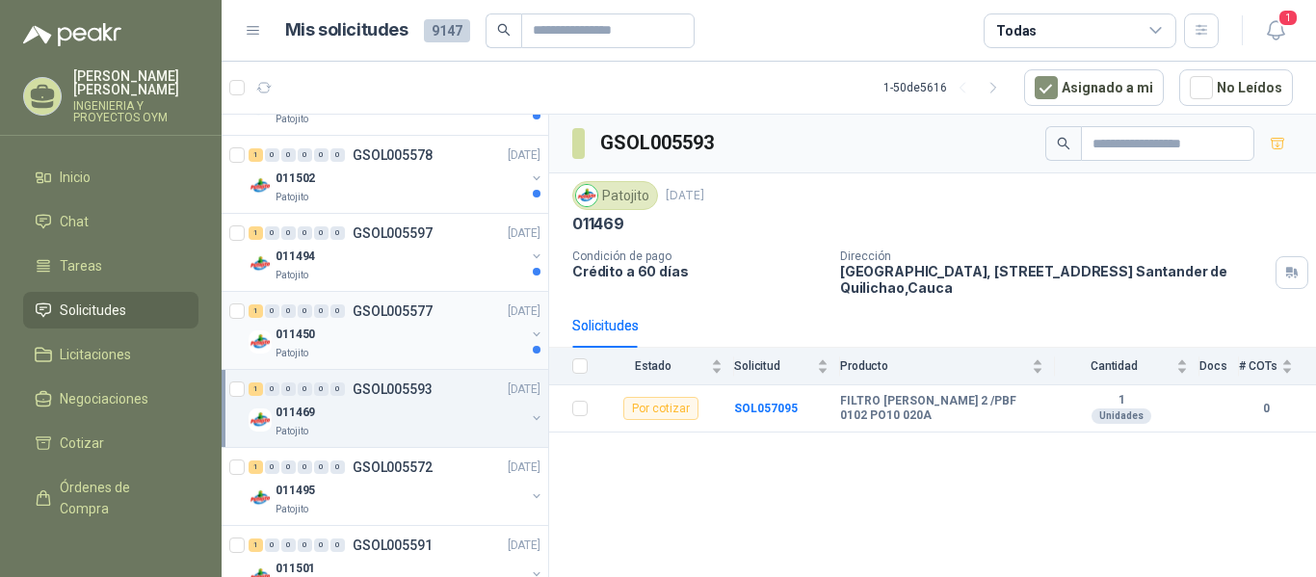
click at [432, 330] on div "011450" at bounding box center [401, 334] width 250 height 23
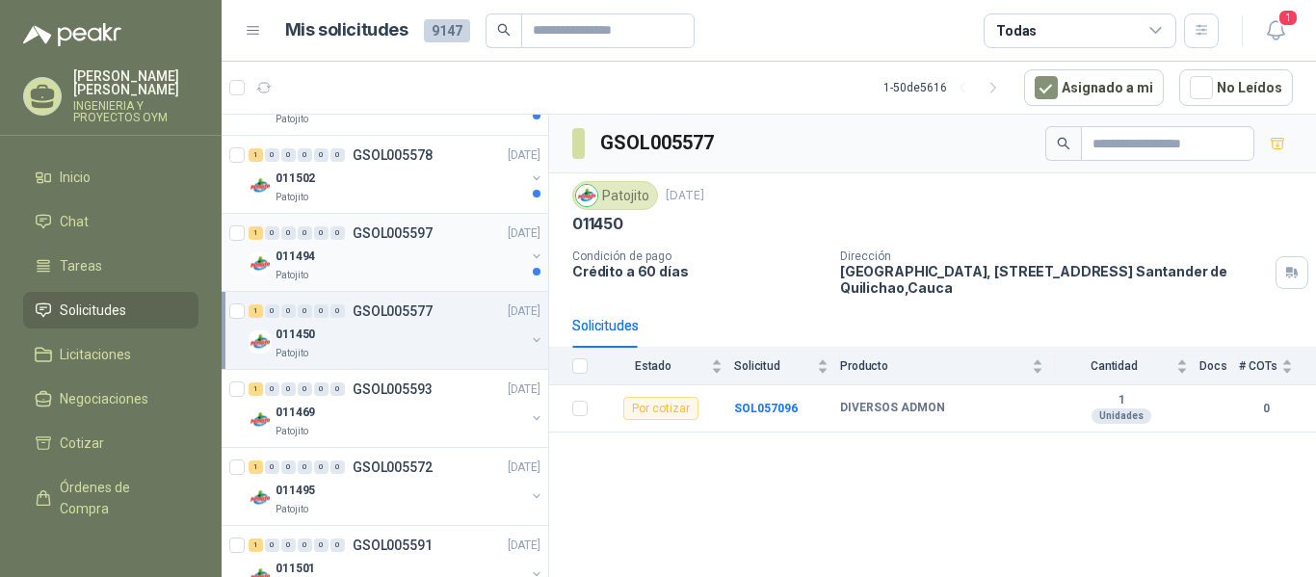
click at [443, 280] on div "Patojito" at bounding box center [401, 275] width 250 height 15
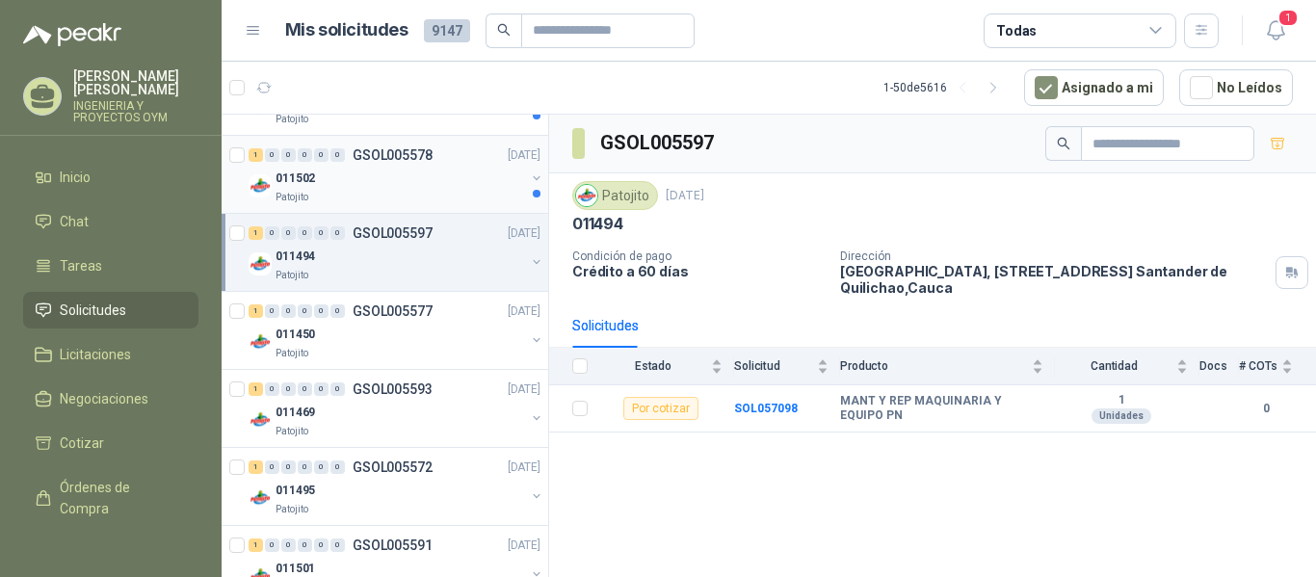
click at [435, 189] on div "011502" at bounding box center [401, 178] width 250 height 23
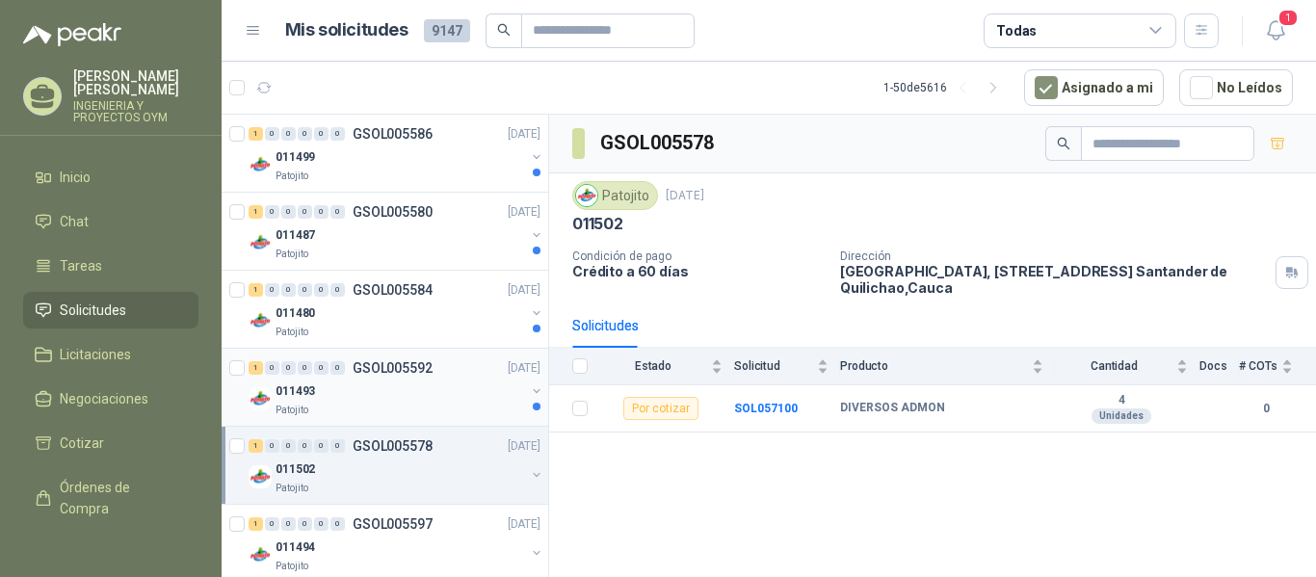
click at [432, 399] on div "011493" at bounding box center [401, 391] width 250 height 23
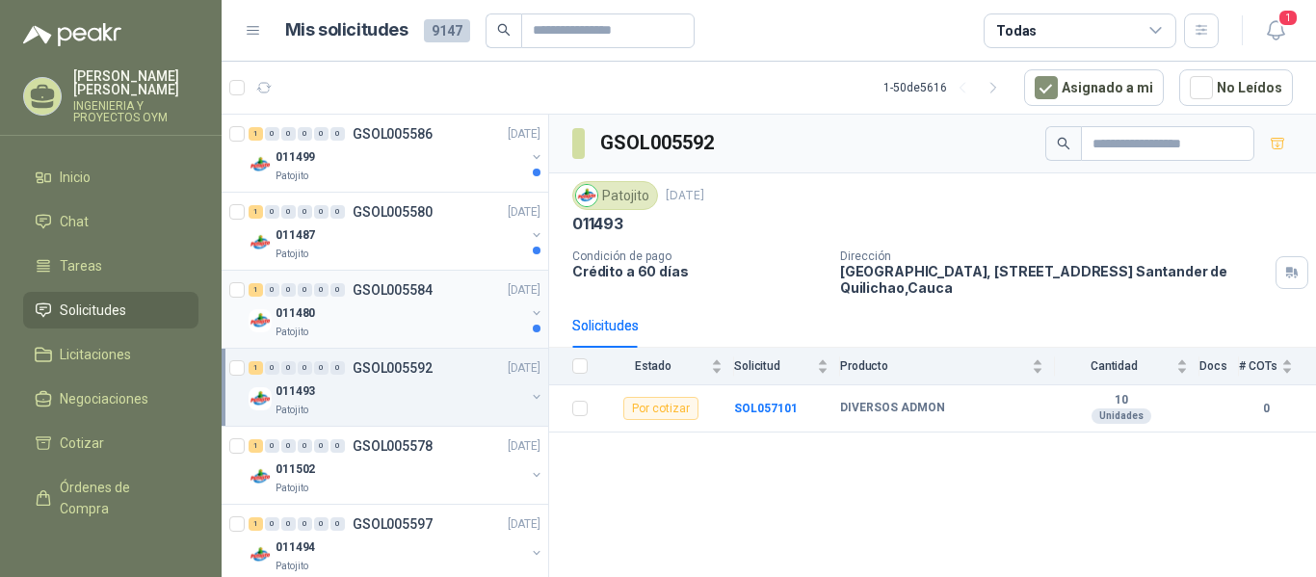
click at [392, 324] on div "011480" at bounding box center [401, 313] width 250 height 23
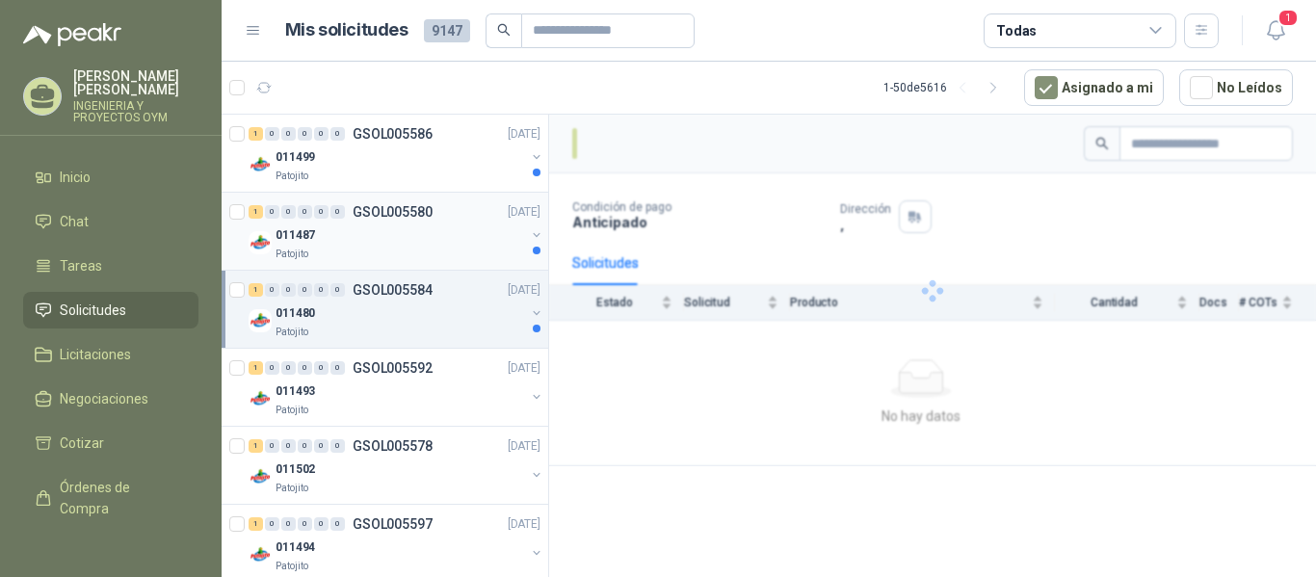
click at [387, 244] on div "011487" at bounding box center [401, 235] width 250 height 23
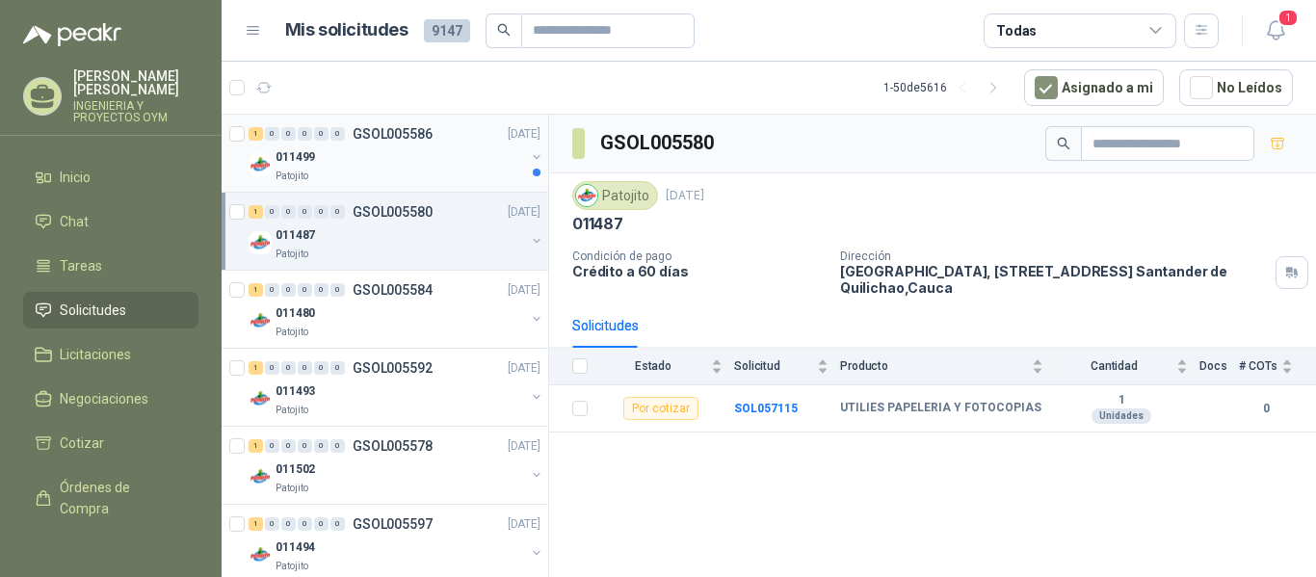
click at [411, 171] on div "Patojito" at bounding box center [401, 176] width 250 height 15
